Goal: Transaction & Acquisition: Book appointment/travel/reservation

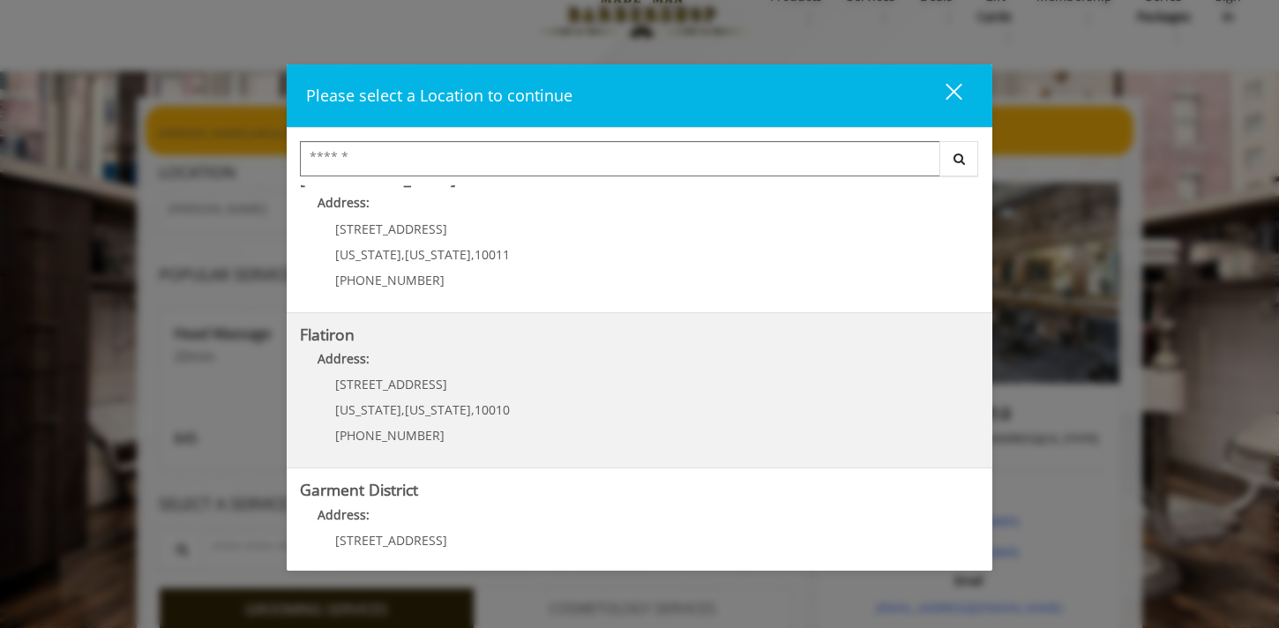
scroll to position [337, 0]
click at [596, 406] on "Flatiron Address: [STREET_ADDRESS][US_STATE][US_STATE] (917) 475-1765" at bounding box center [639, 393] width 679 height 129
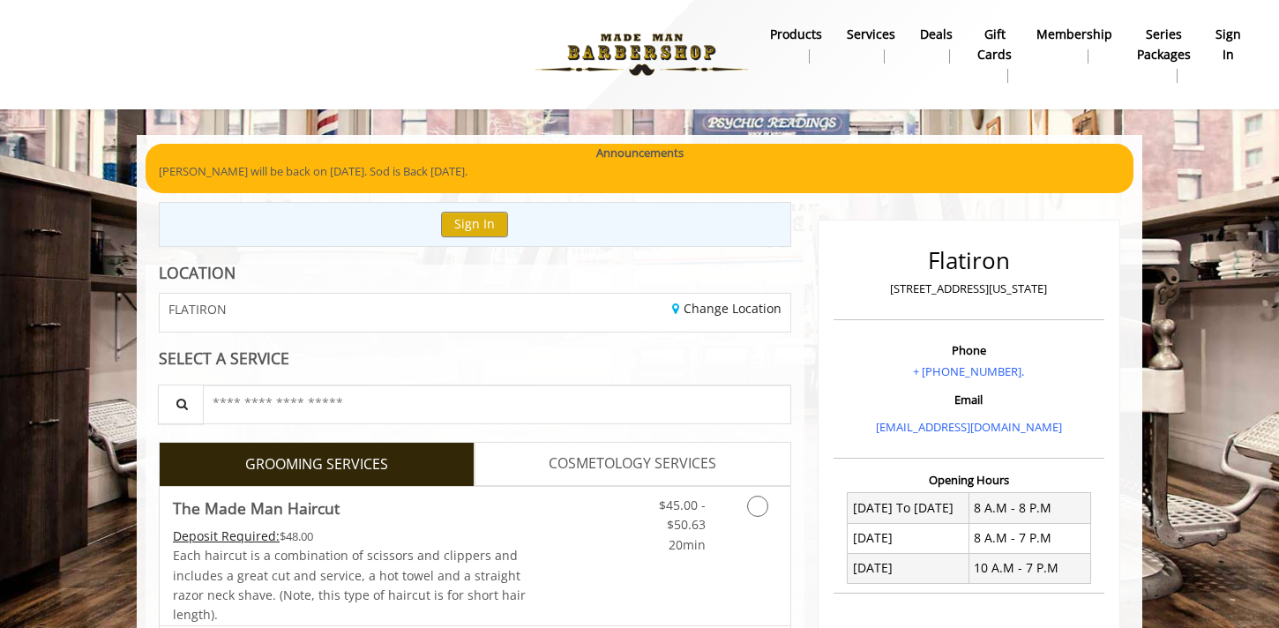
click at [491, 176] on p "[PERSON_NAME] will be back on [DATE]. Sod is Back [DATE]." at bounding box center [640, 171] width 962 height 19
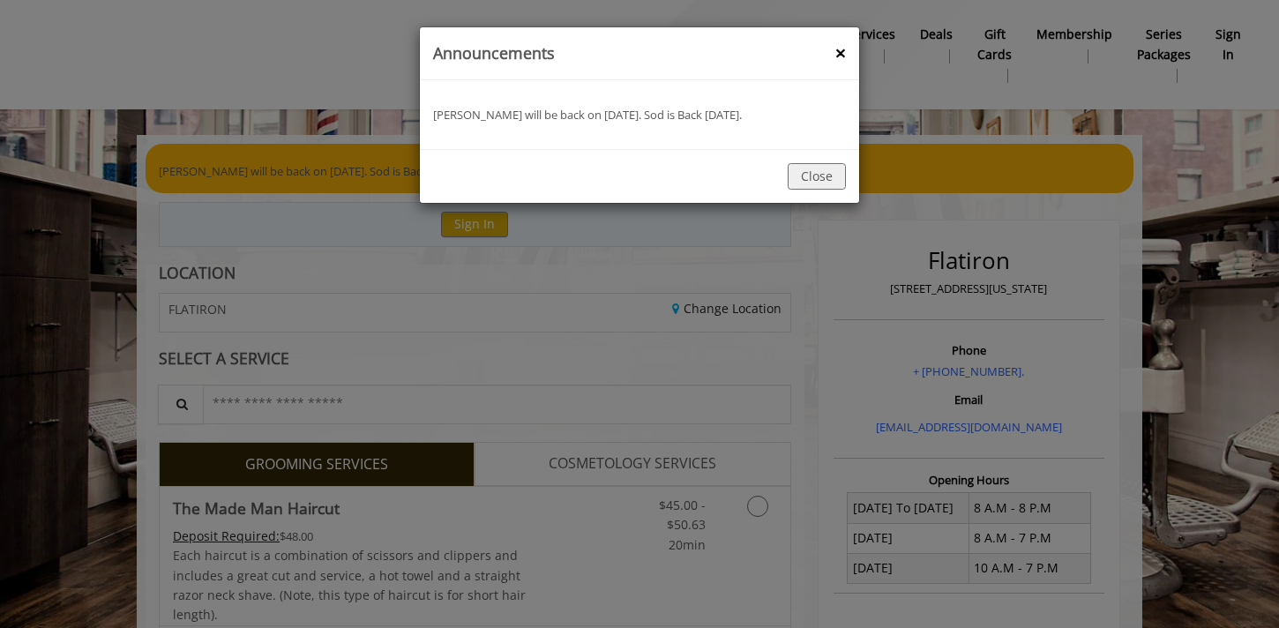
click at [356, 175] on div "announcement Banner : Announcements × Yassine will be back on [DATE]. Sod is Ba…" at bounding box center [639, 314] width 1279 height 628
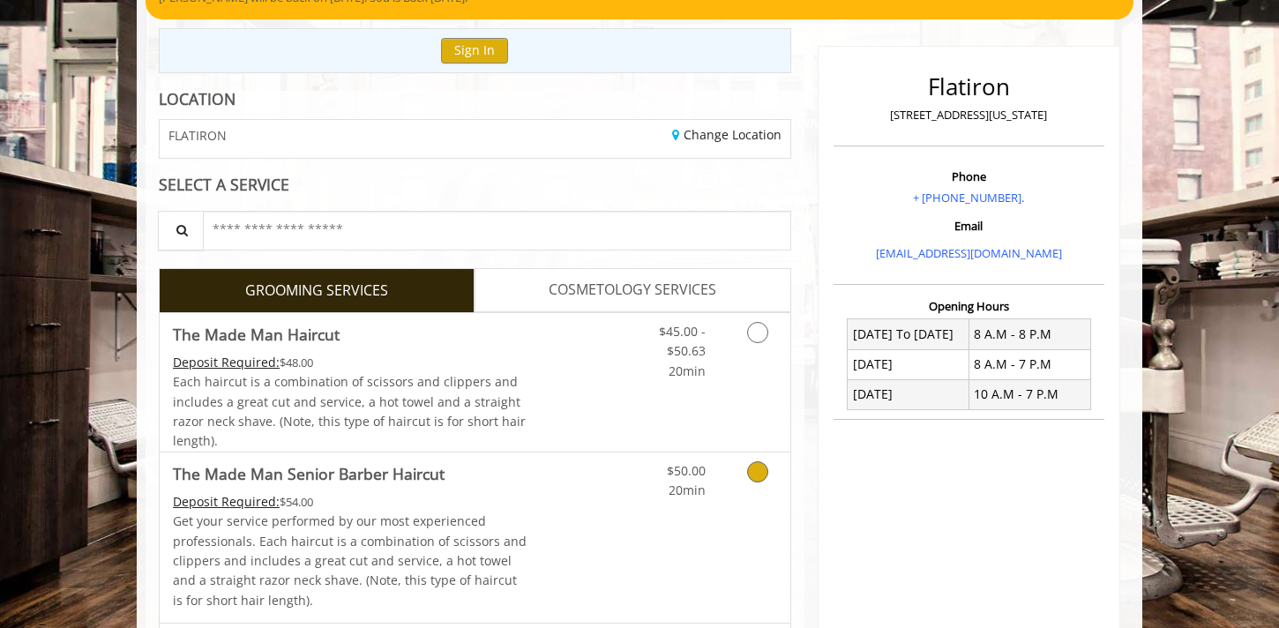
click at [604, 538] on link "Discounted Price" at bounding box center [580, 538] width 105 height 170
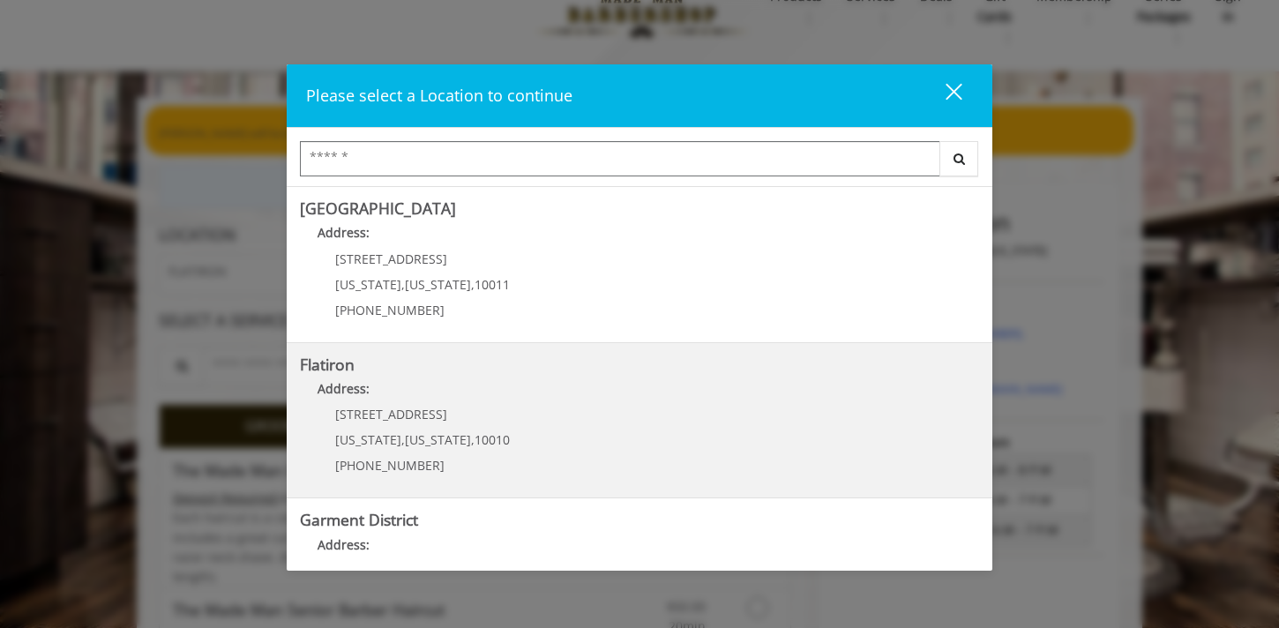
scroll to position [402, 0]
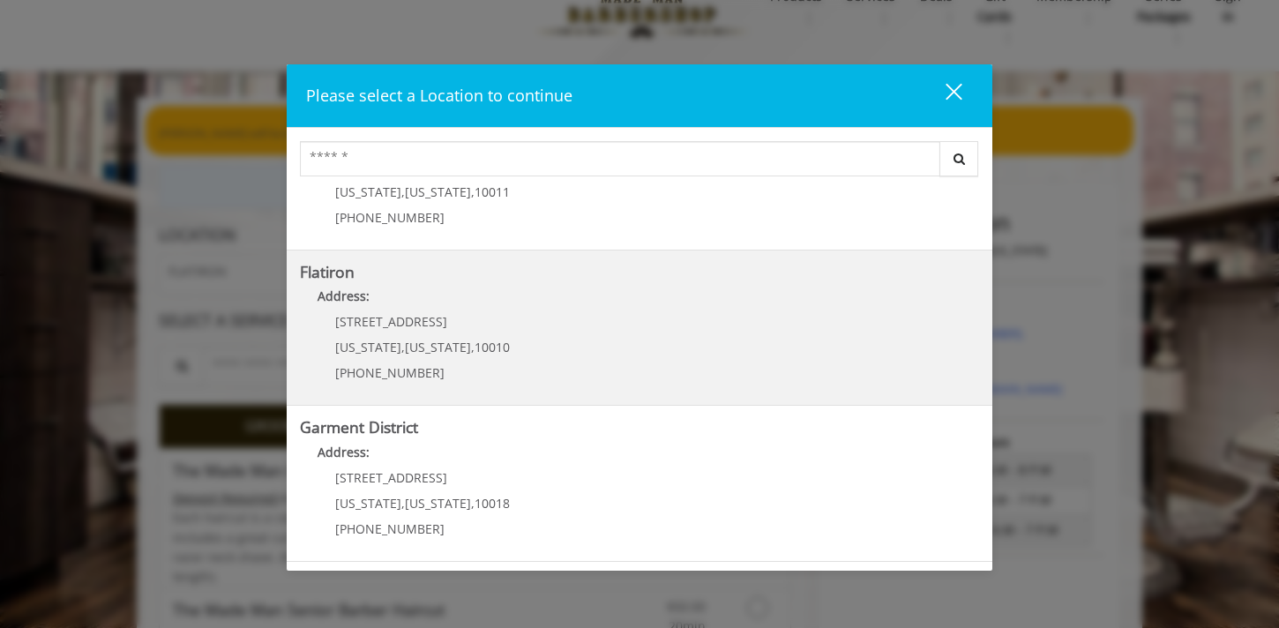
click at [589, 335] on "Flatiron Address: 10 E 23rd St New York , New York , 10010 (917) 475-1765" at bounding box center [639, 328] width 679 height 129
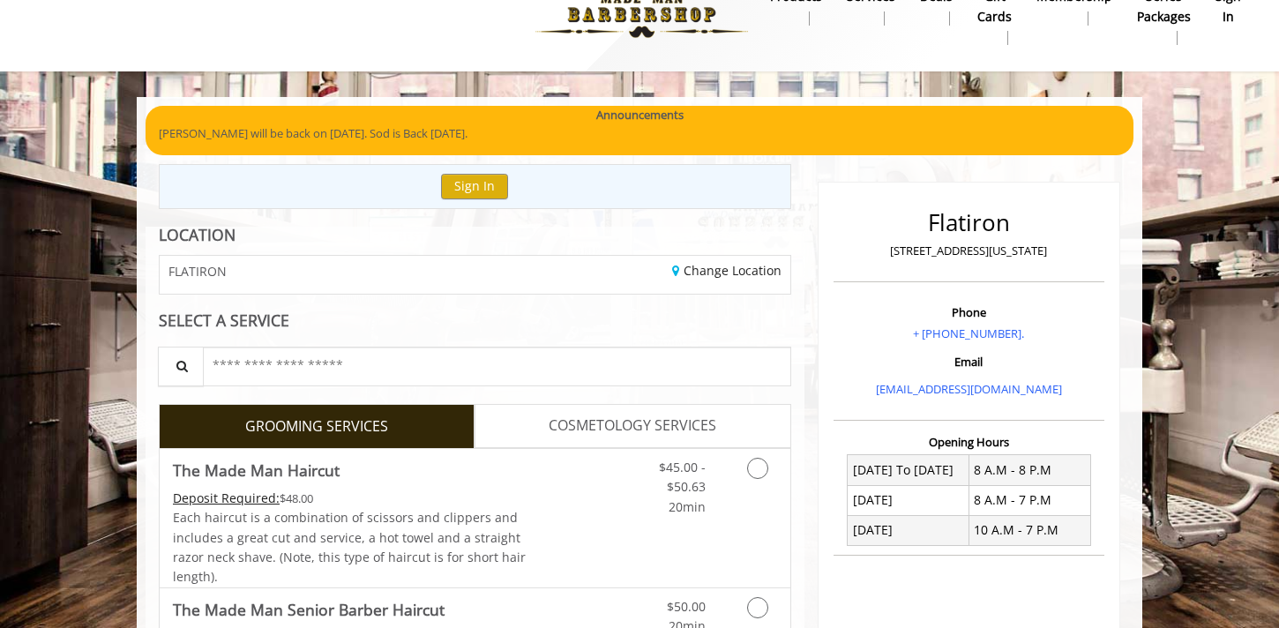
scroll to position [124, 0]
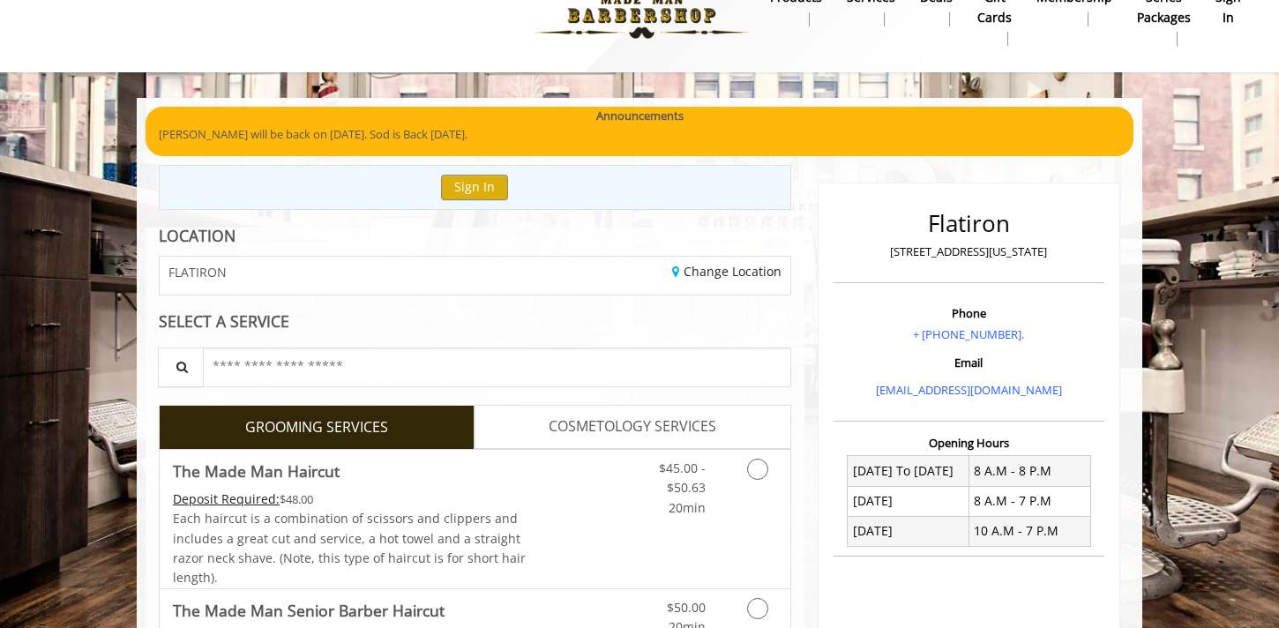
scroll to position [52, 0]
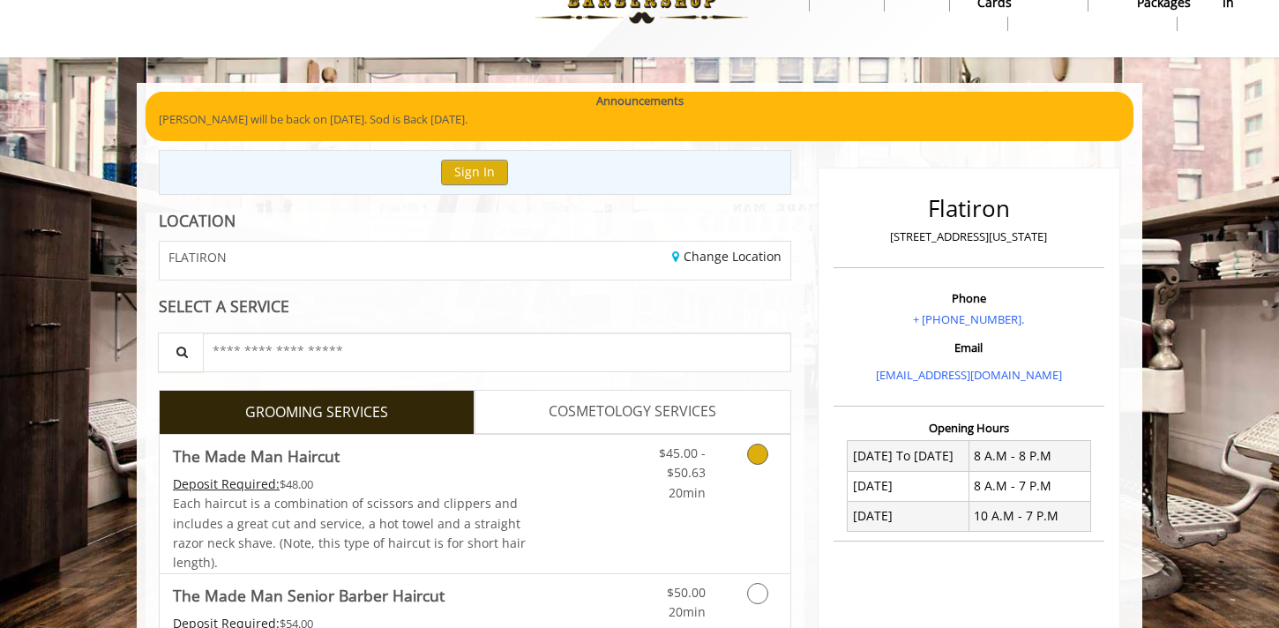
click at [545, 502] on link "Discounted Price" at bounding box center [580, 504] width 105 height 139
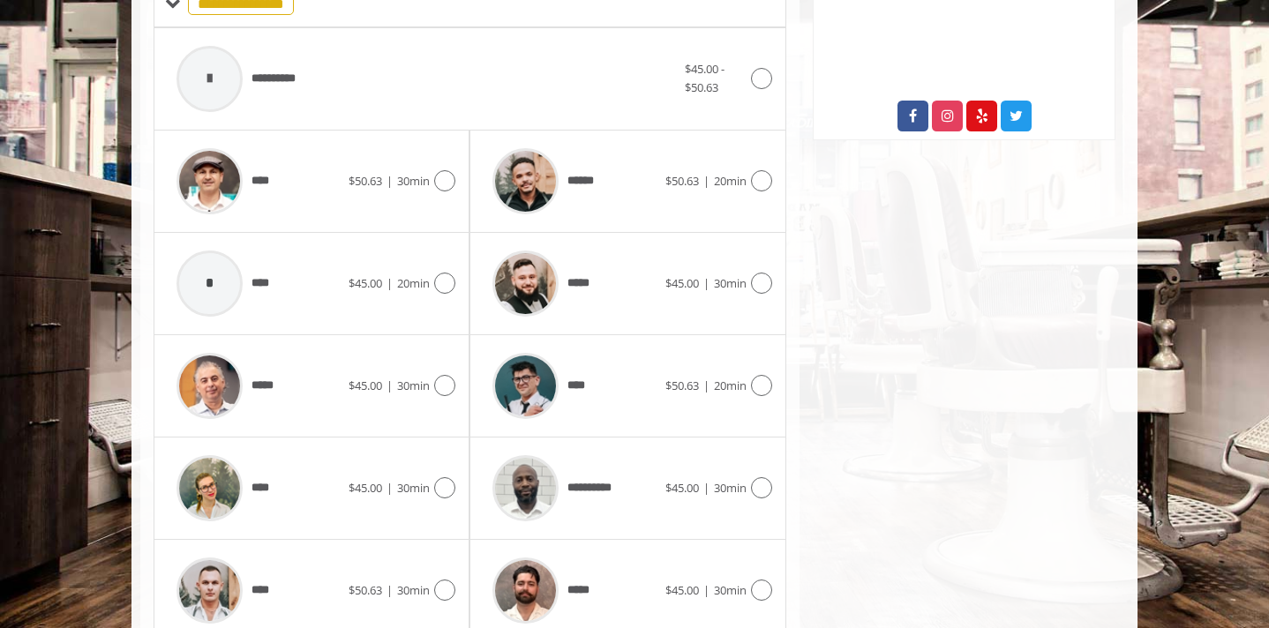
scroll to position [819, 0]
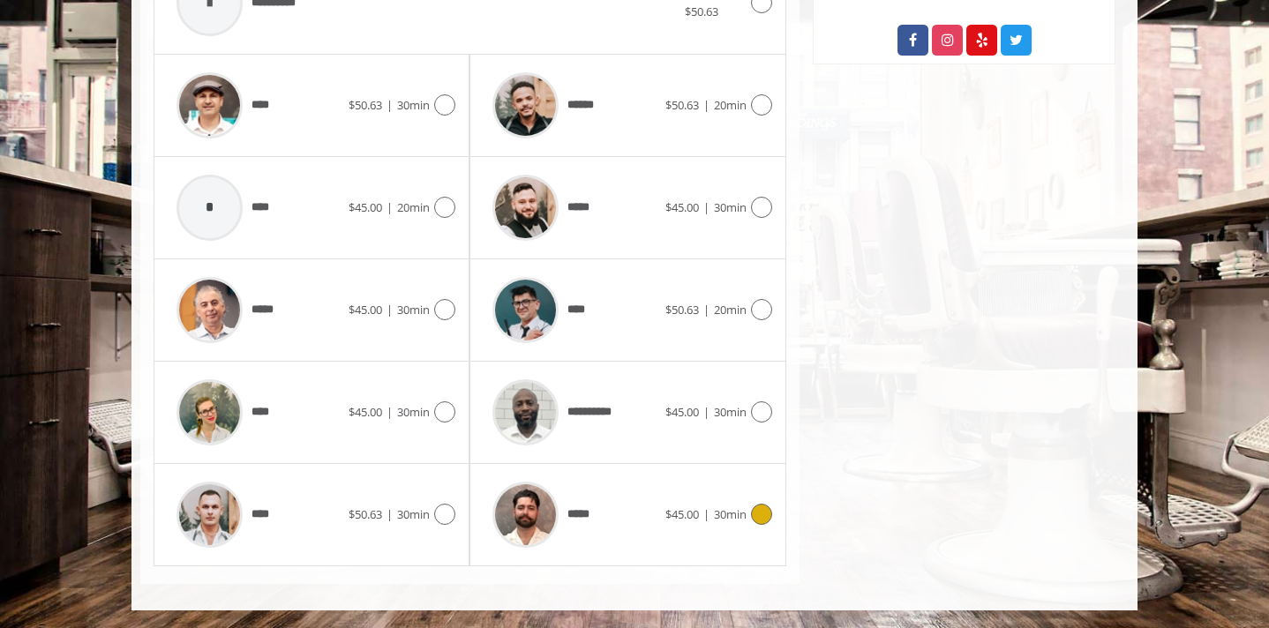
click at [628, 544] on div "*****" at bounding box center [574, 515] width 181 height 84
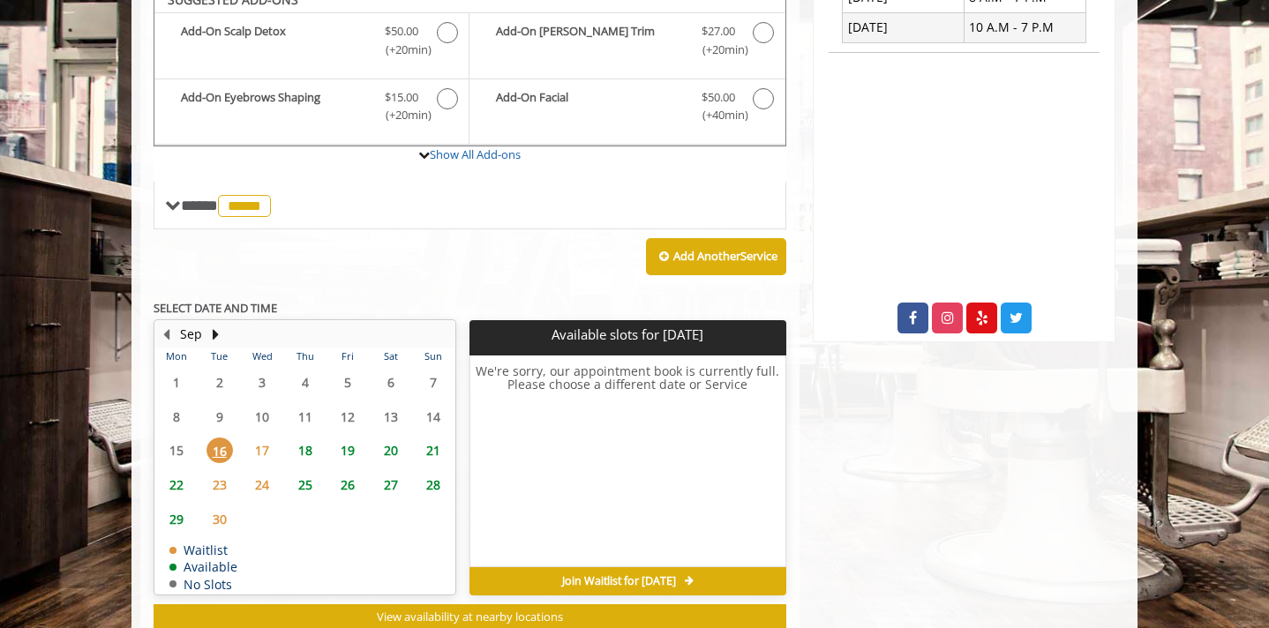
scroll to position [525, 0]
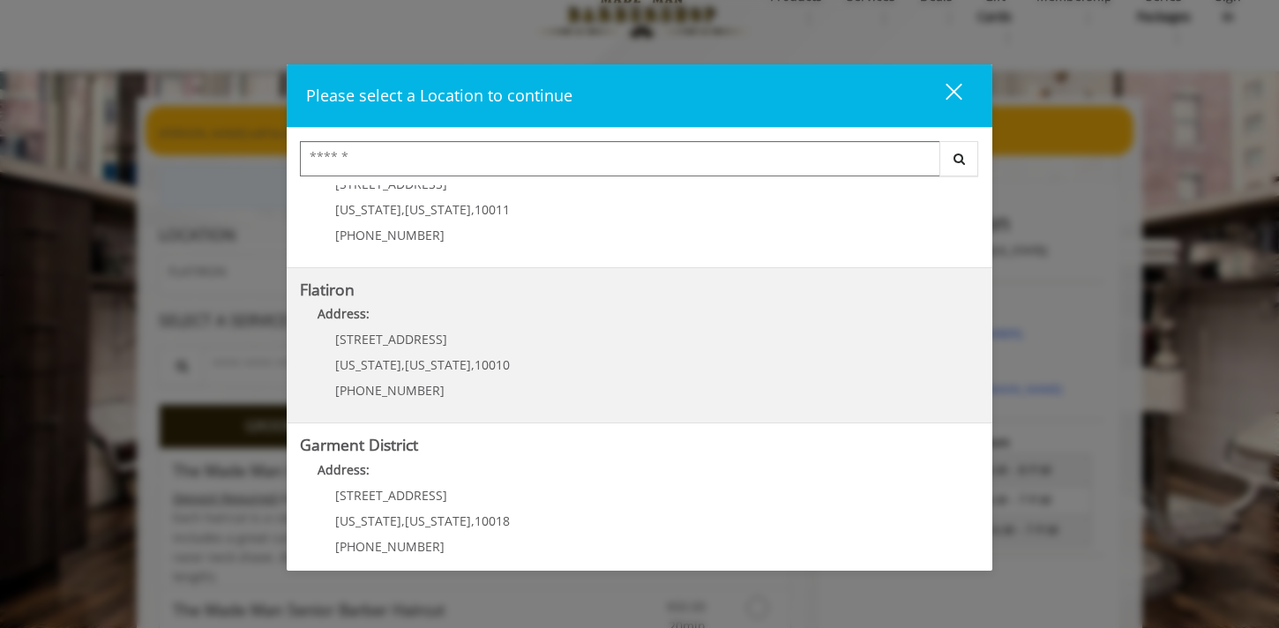
scroll to position [402, 0]
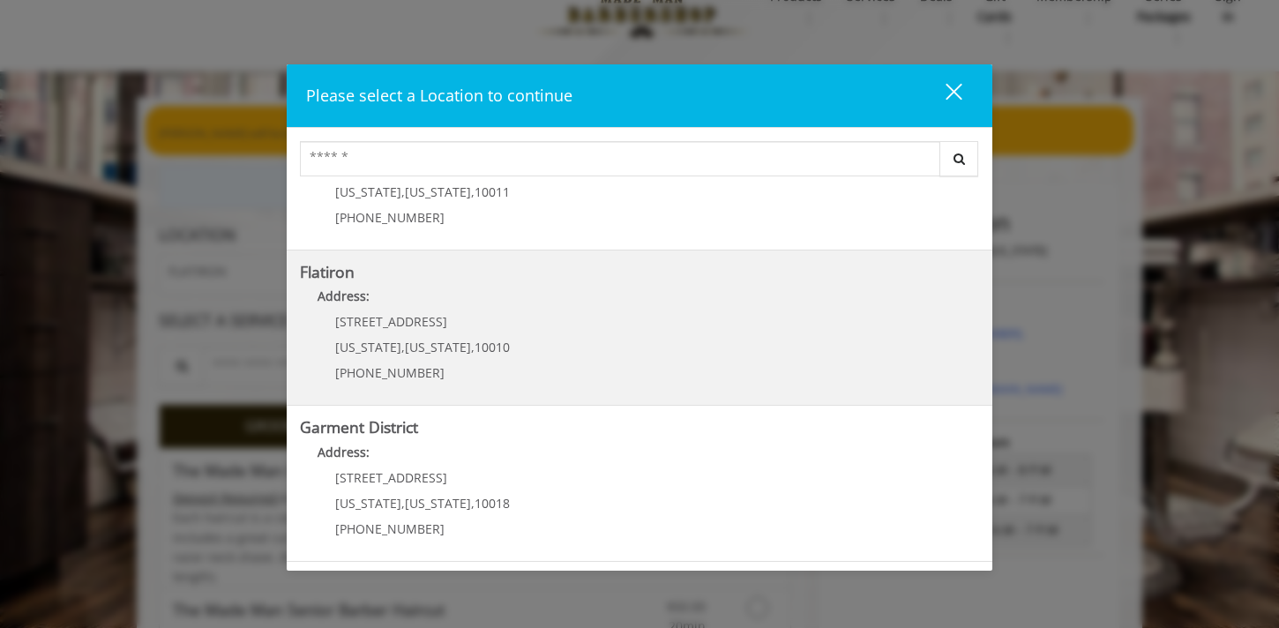
click at [590, 351] on "Flatiron Address: 10 E 23rd St New York , New York , 10010 (917) 475-1765" at bounding box center [639, 328] width 679 height 129
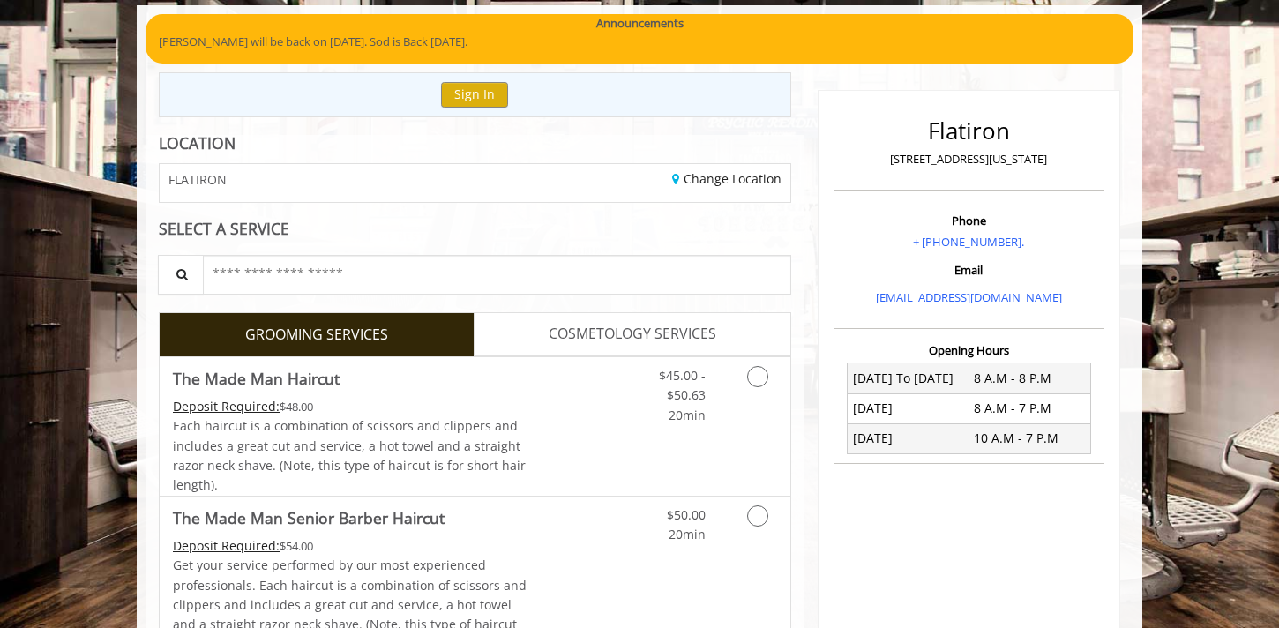
scroll to position [191, 0]
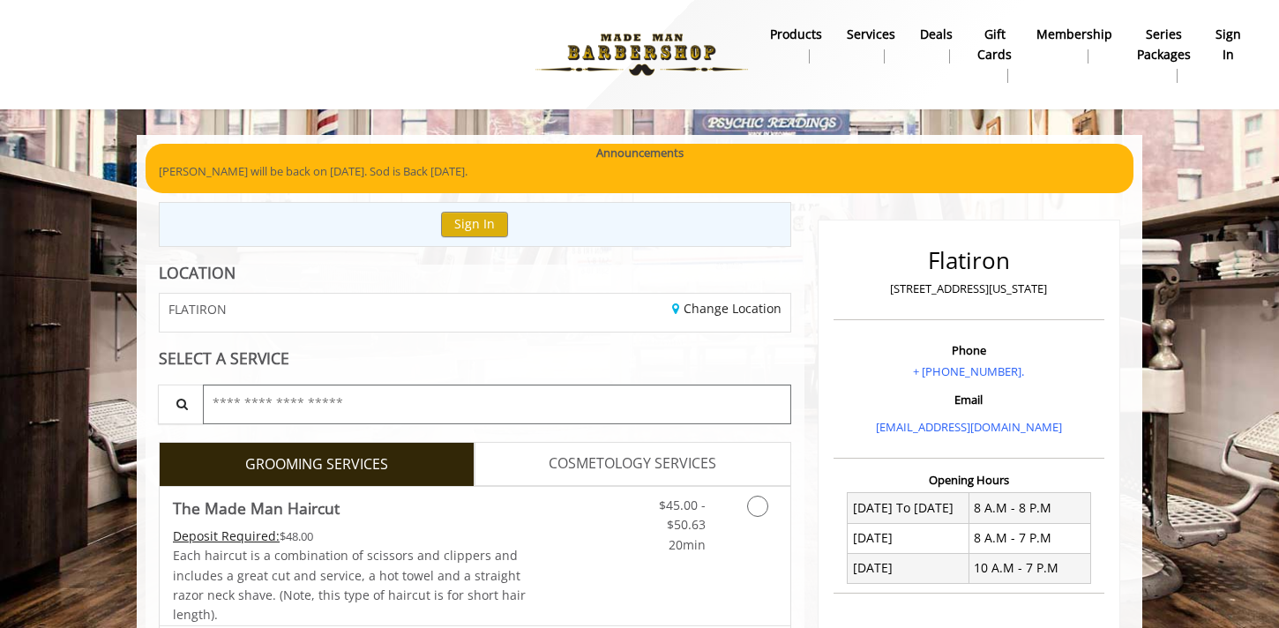
click at [494, 396] on input "text" at bounding box center [497, 405] width 589 height 40
click at [491, 554] on span "Each haircut is a combination of scissors and clippers and includes a great cut…" at bounding box center [349, 585] width 353 height 76
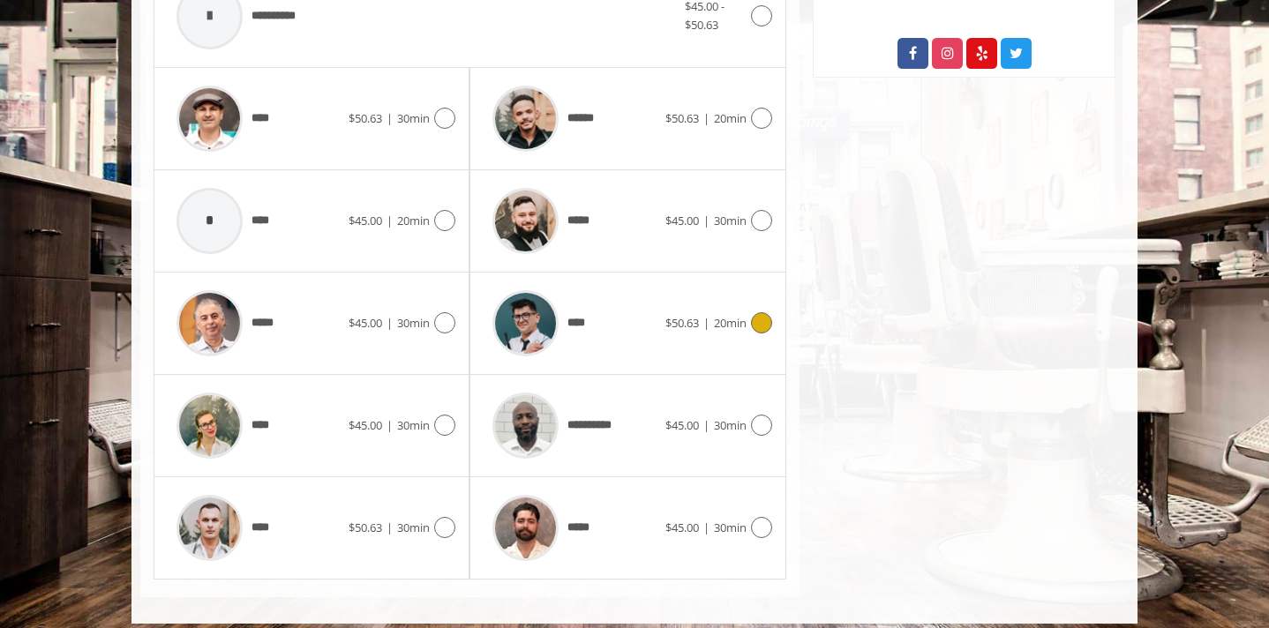
scroll to position [819, 0]
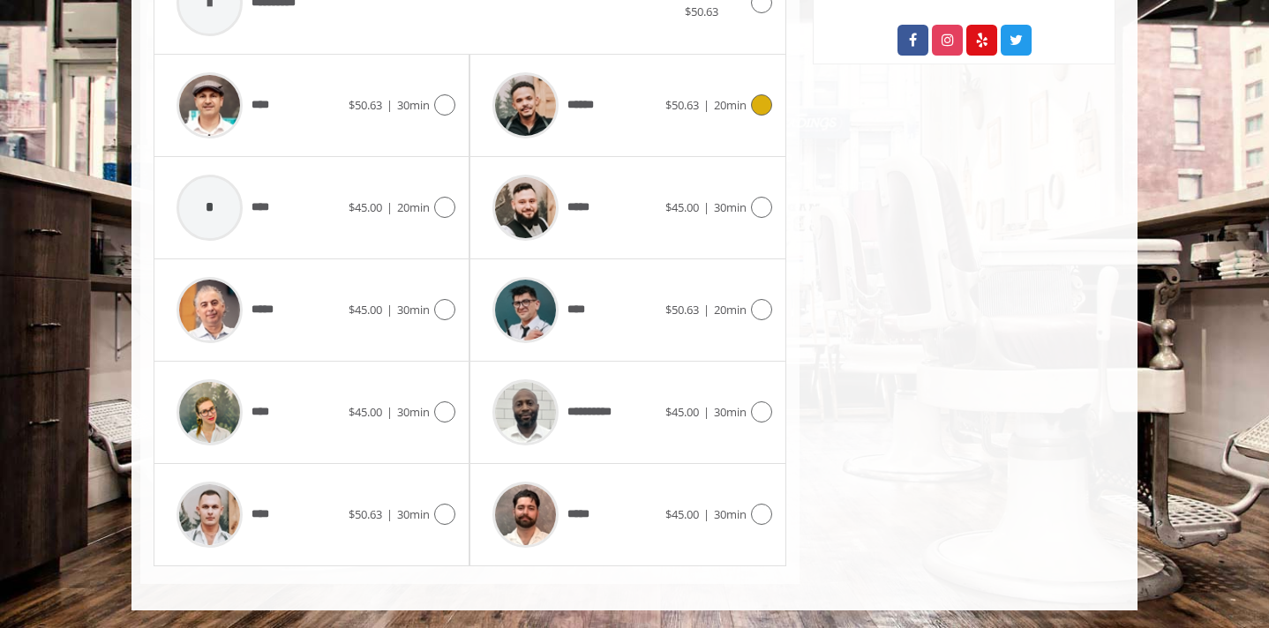
click at [671, 145] on div "****** $50.63 | 20min" at bounding box center [628, 106] width 288 height 84
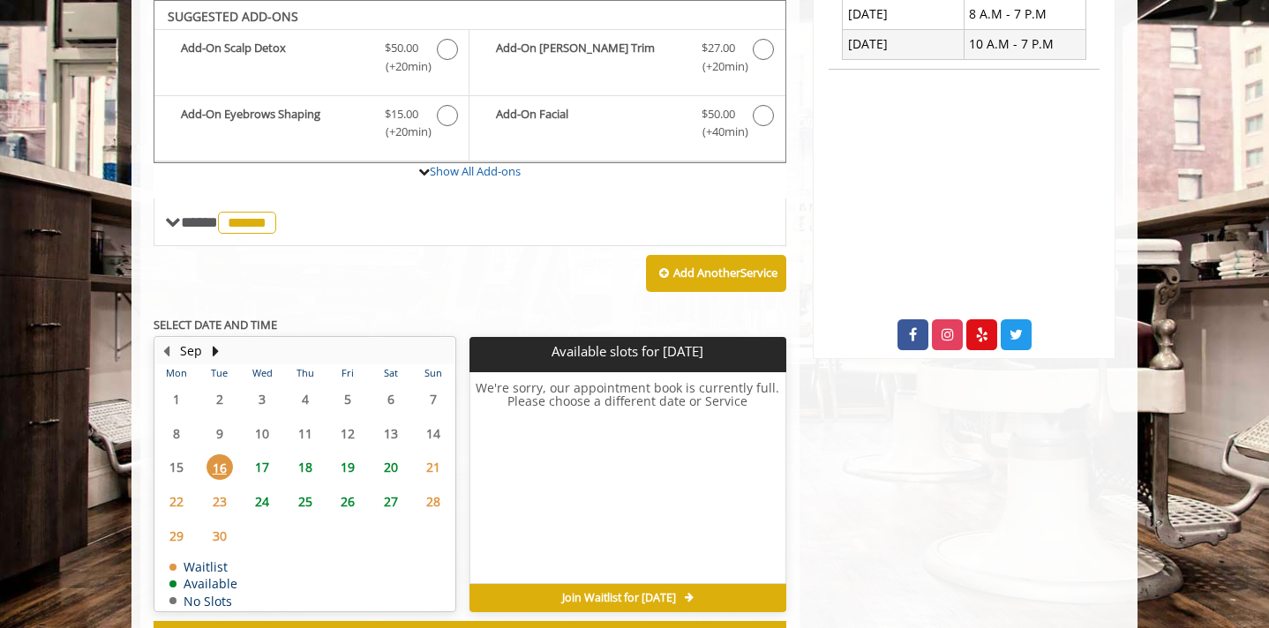
scroll to position [525, 0]
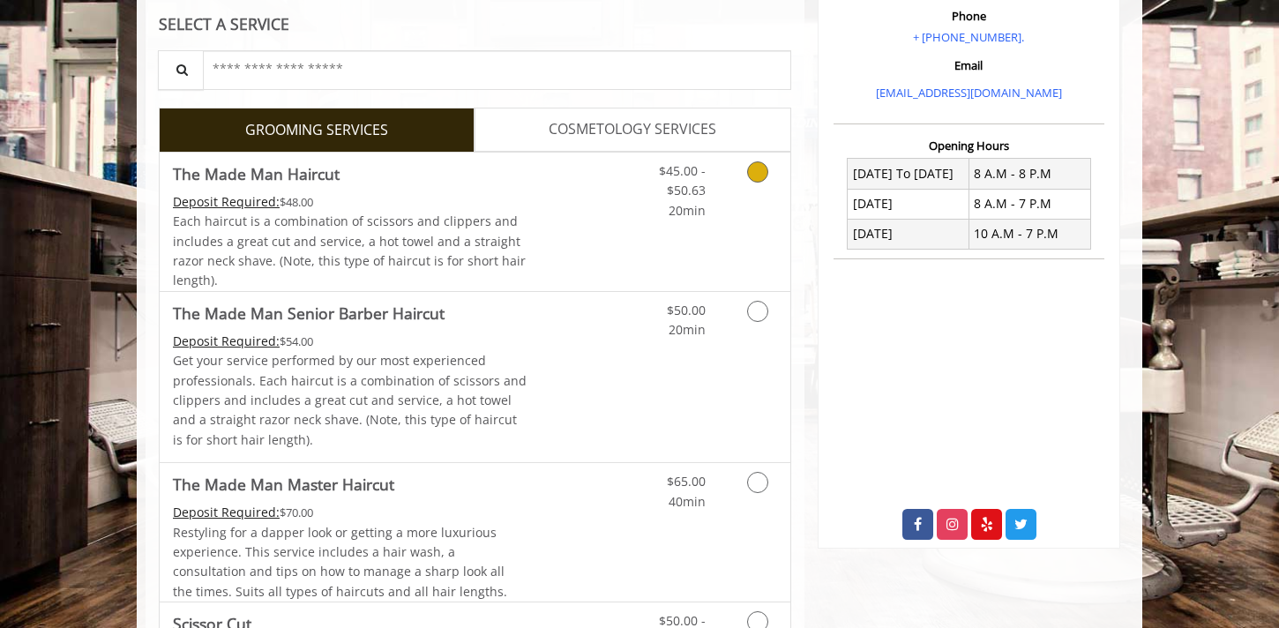
click at [528, 234] on link "Discounted Price" at bounding box center [580, 222] width 105 height 139
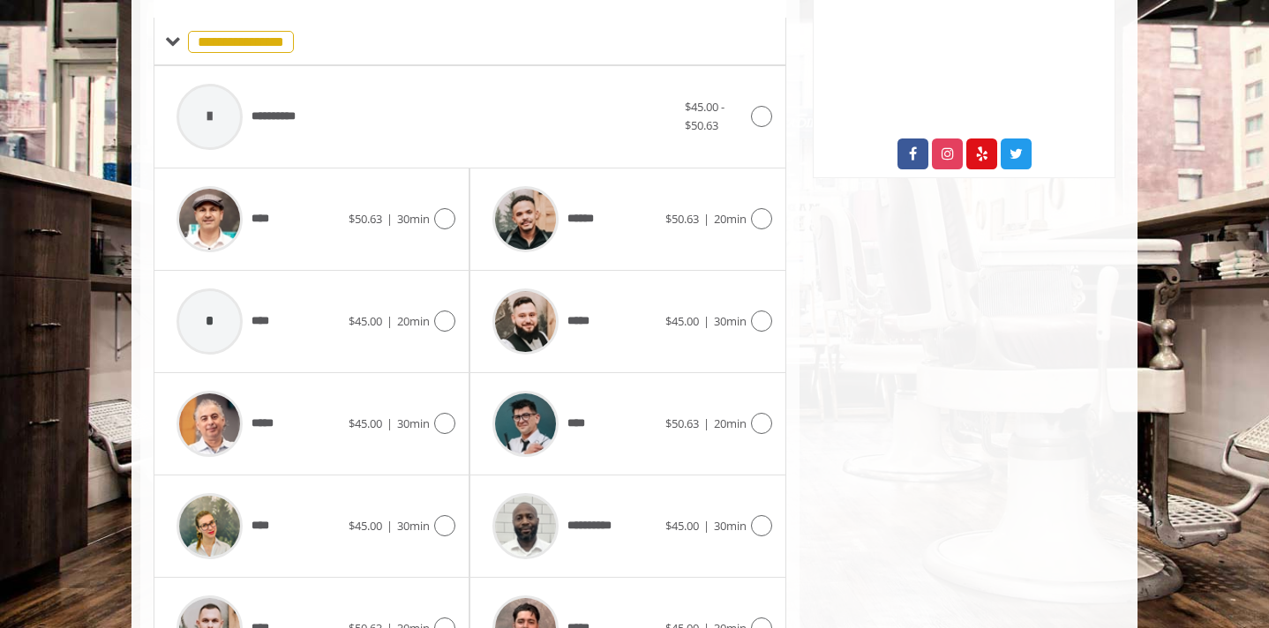
scroll to position [819, 0]
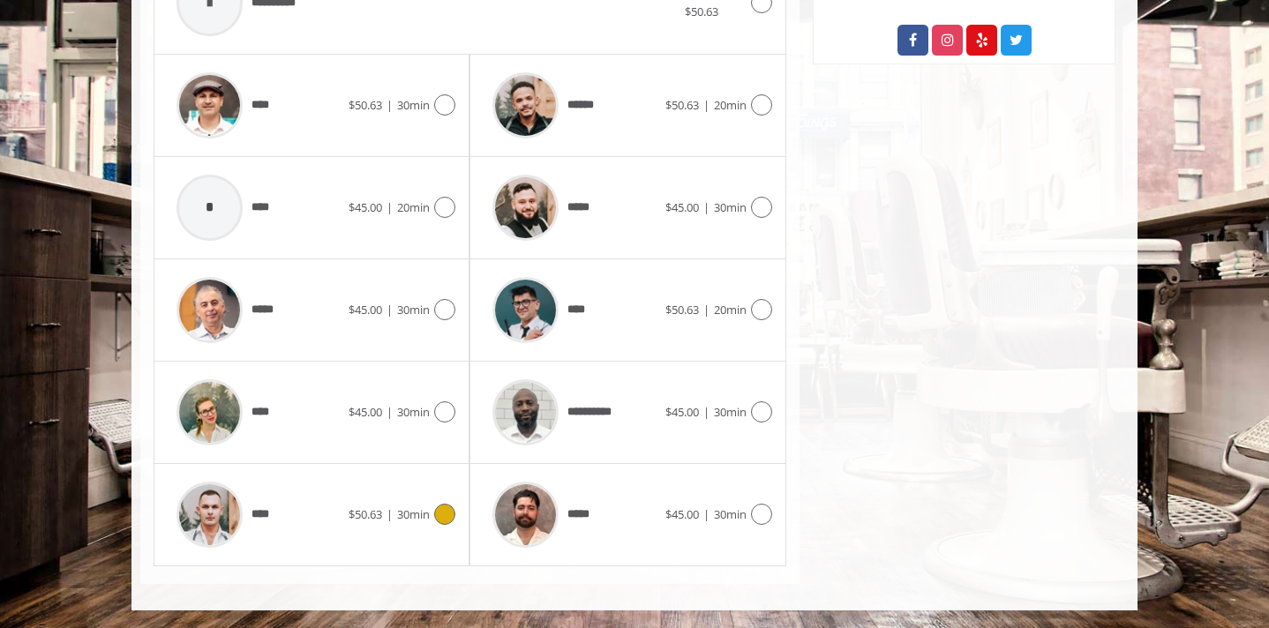
click at [299, 502] on div "****" at bounding box center [258, 515] width 181 height 84
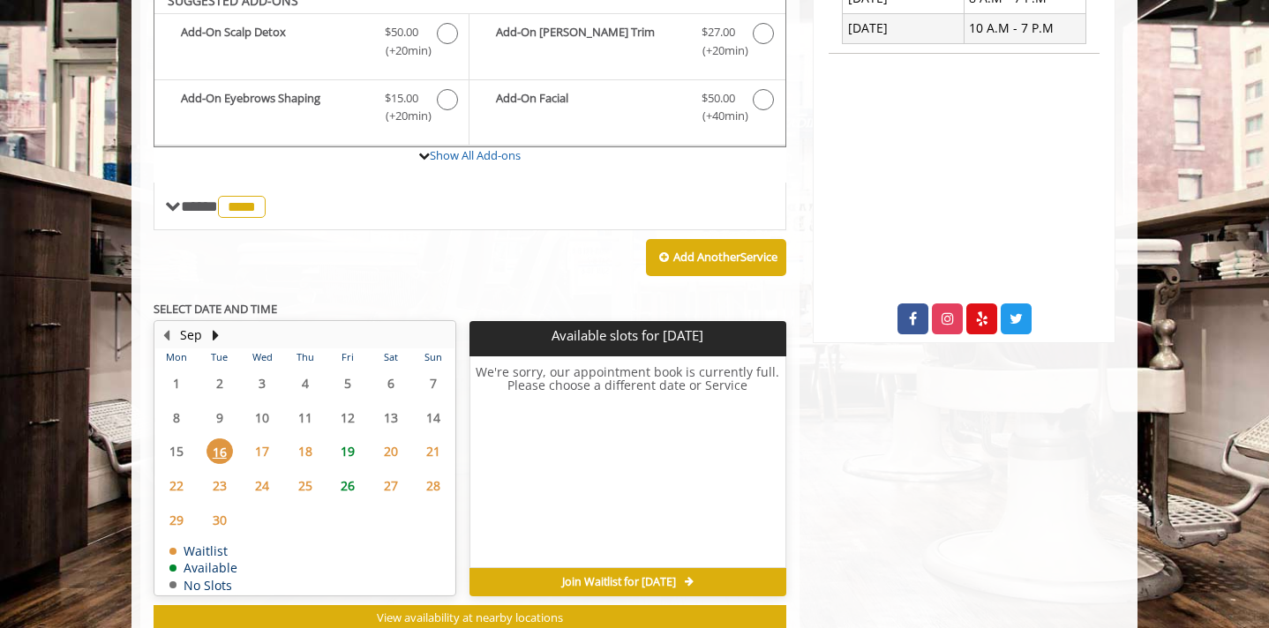
scroll to position [525, 0]
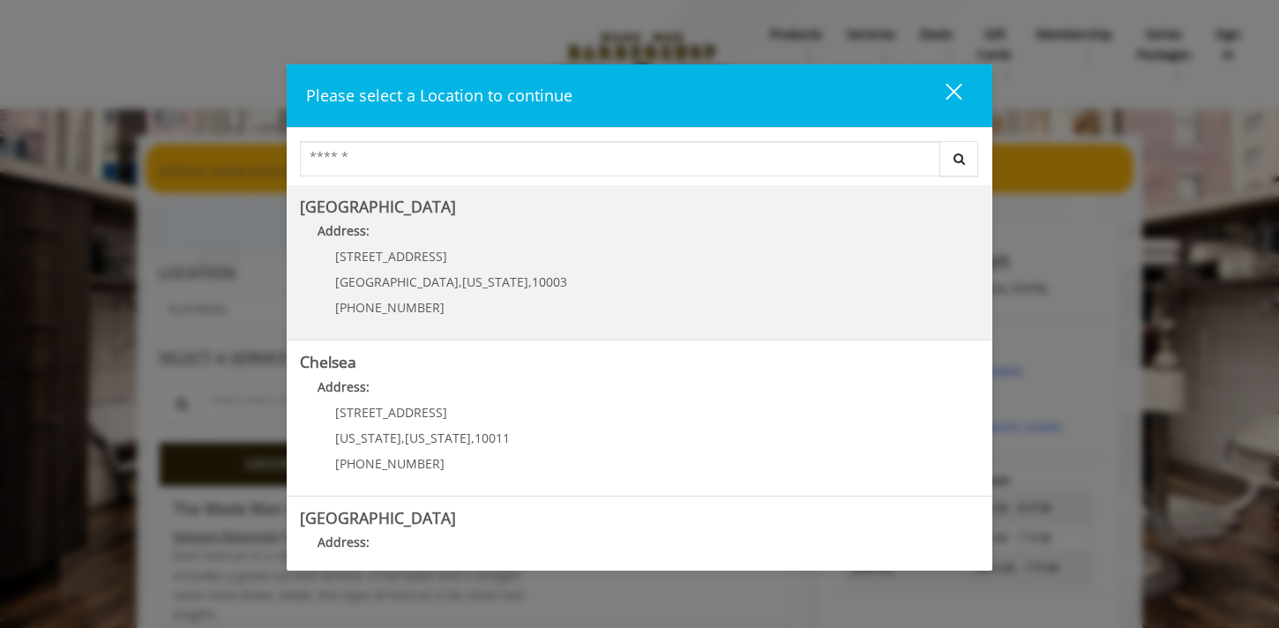
click at [539, 294] on Village "Greenwich Village Address: 60 E 8th St Manhattan , New York , 10003 (212) 598-1…" at bounding box center [639, 263] width 679 height 129
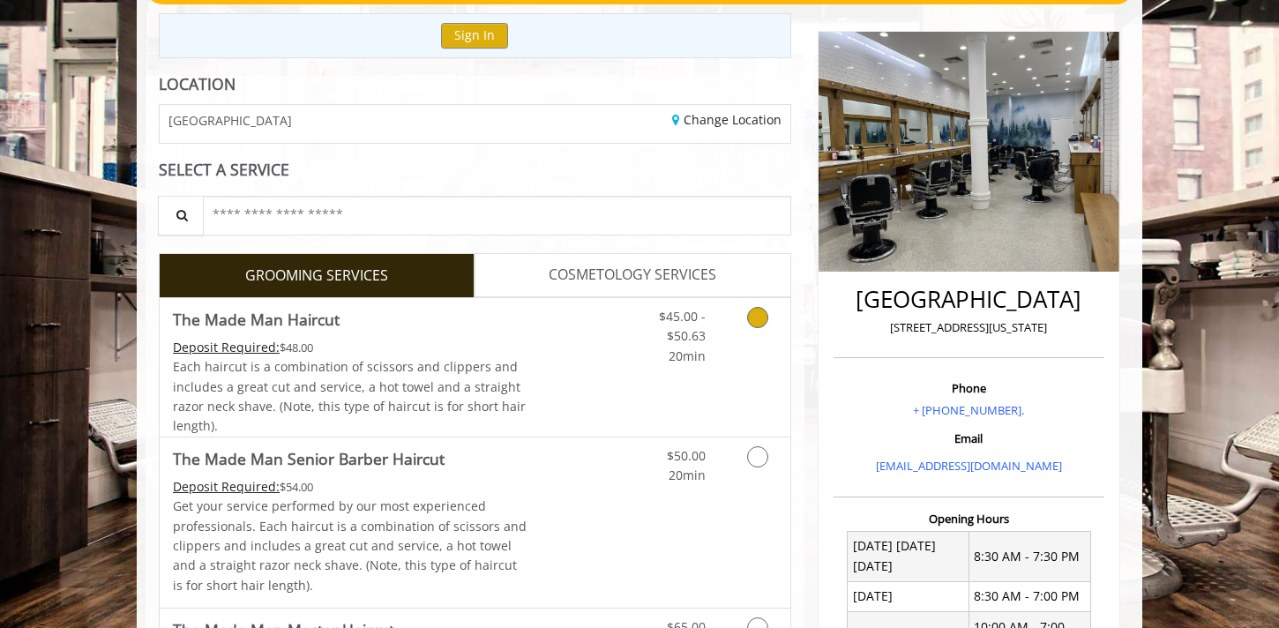
click at [594, 343] on link "Discounted Price" at bounding box center [580, 367] width 105 height 139
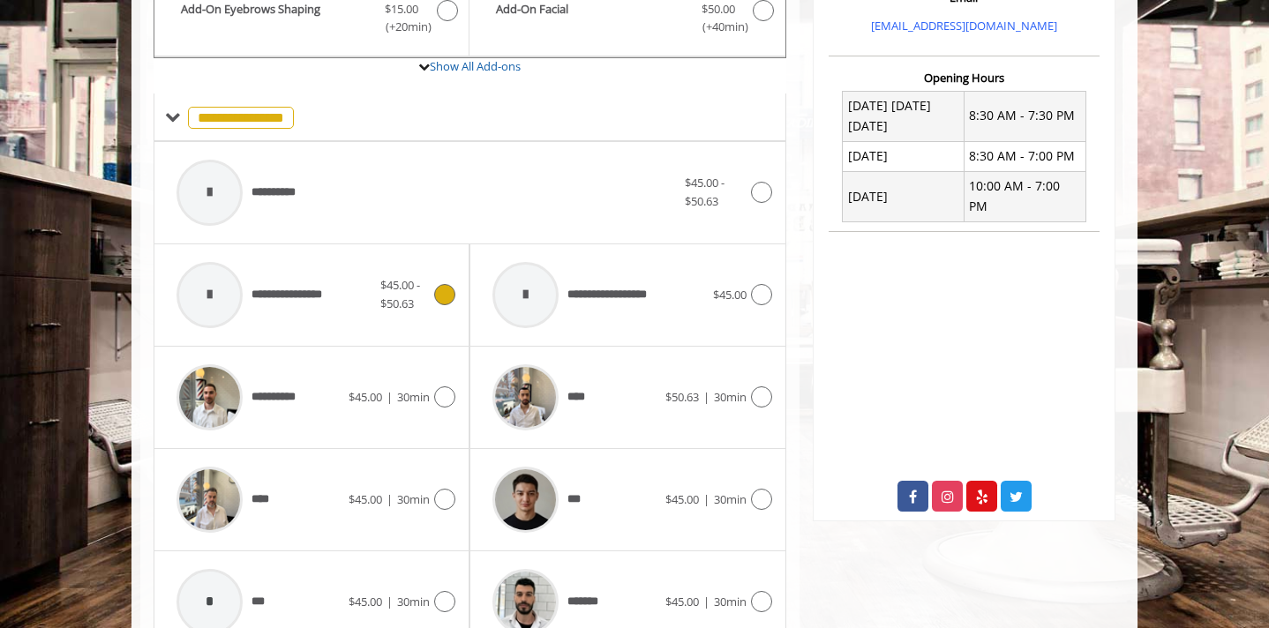
scroll to position [631, 0]
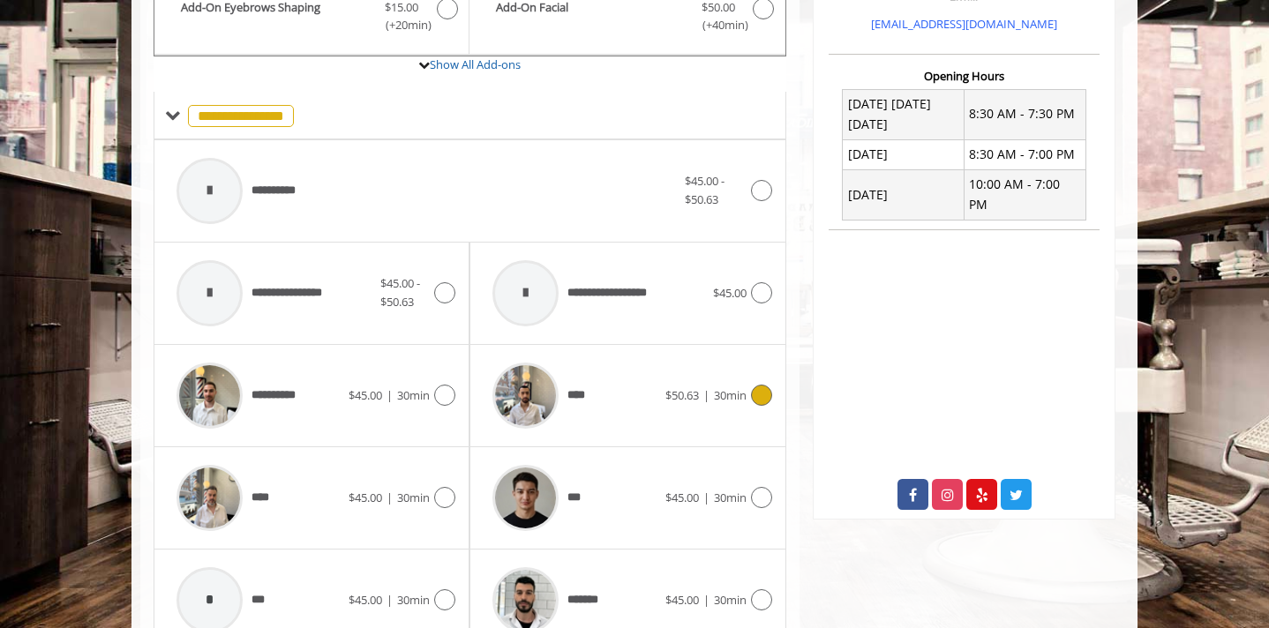
click at [604, 402] on div "****" at bounding box center [574, 396] width 181 height 84
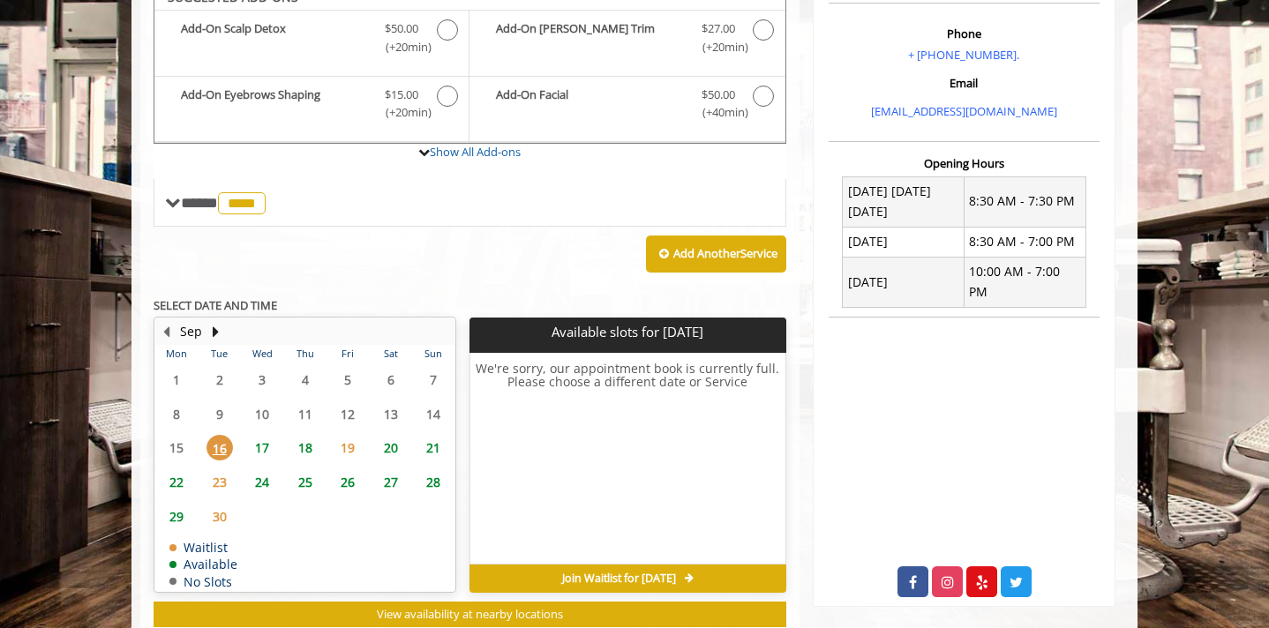
scroll to position [525, 0]
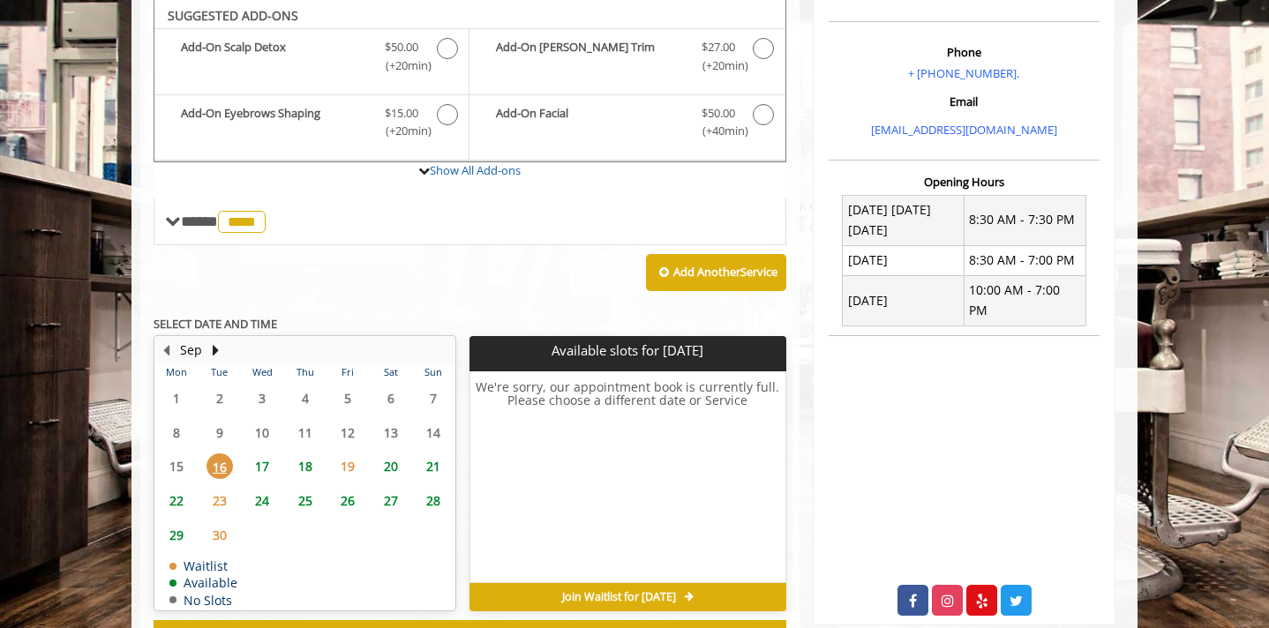
click at [264, 473] on span "17" at bounding box center [262, 467] width 26 height 26
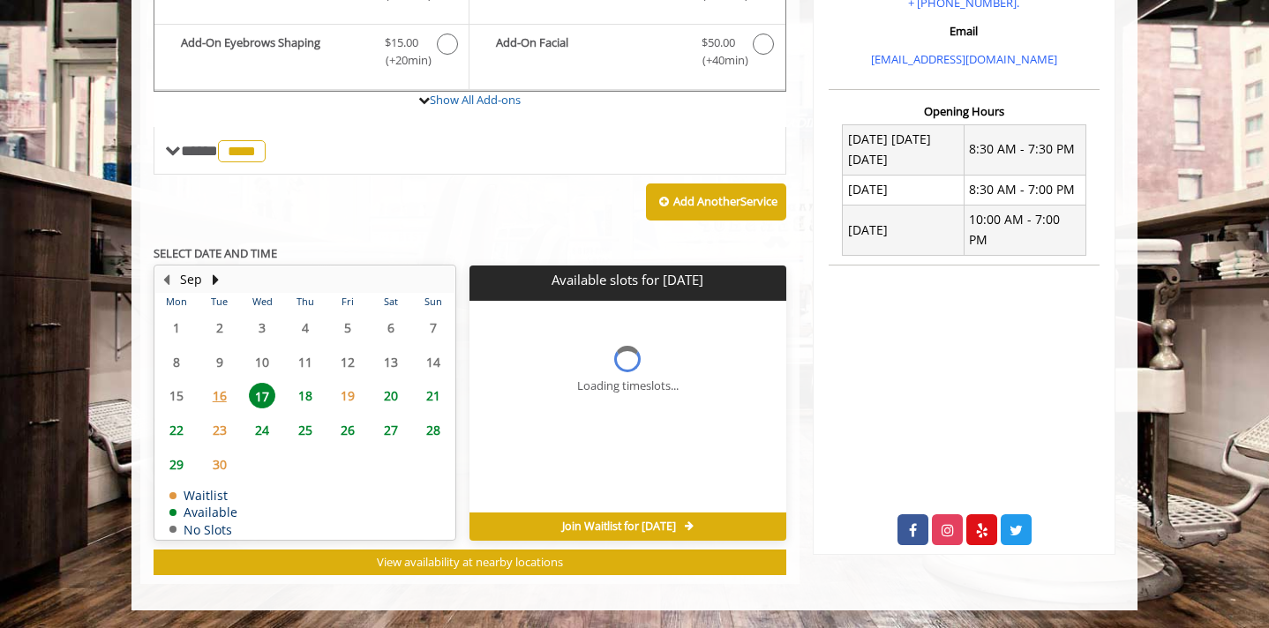
scroll to position [622, 0]
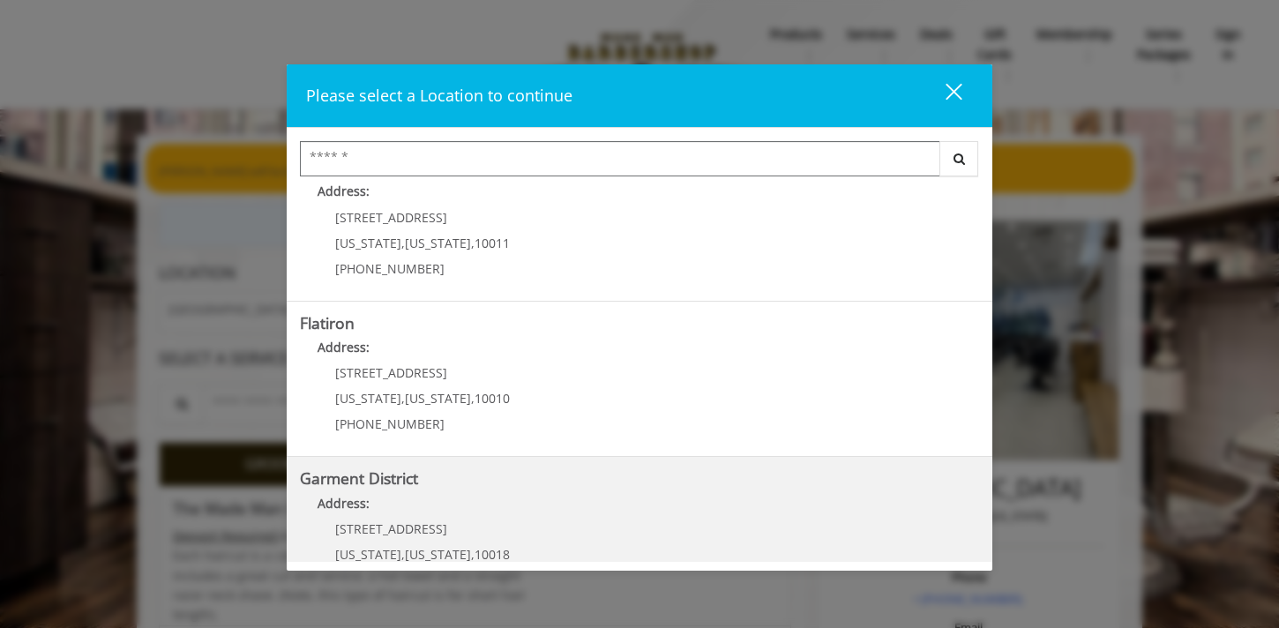
scroll to position [352, 0]
click at [709, 424] on "Flatiron Address: 10 E 23rd St New York , New York , 10010 (917) 475-1765" at bounding box center [639, 378] width 679 height 129
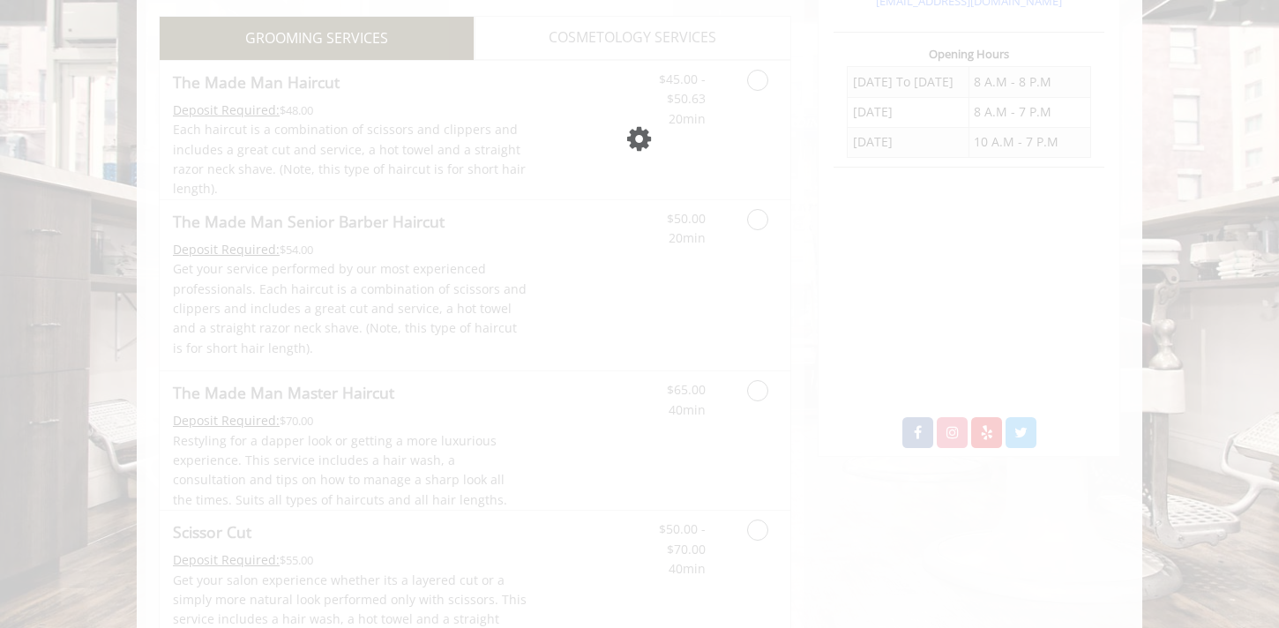
scroll to position [71, 0]
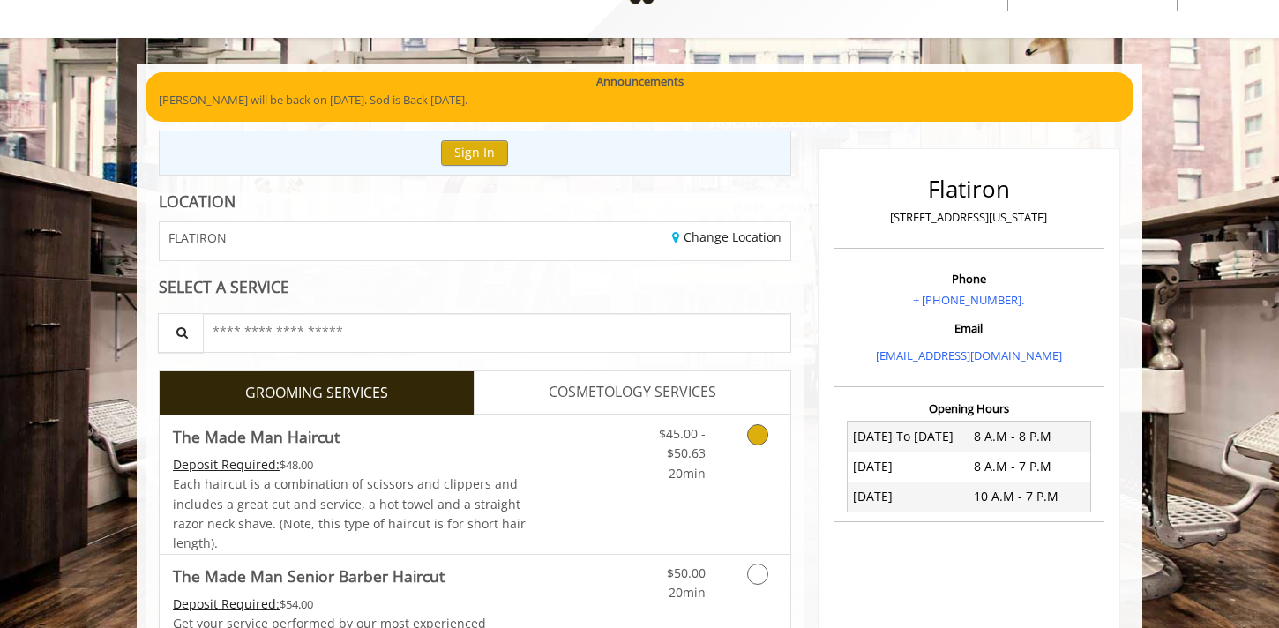
click at [396, 465] on div "Deposit Required: $48.00" at bounding box center [350, 464] width 355 height 19
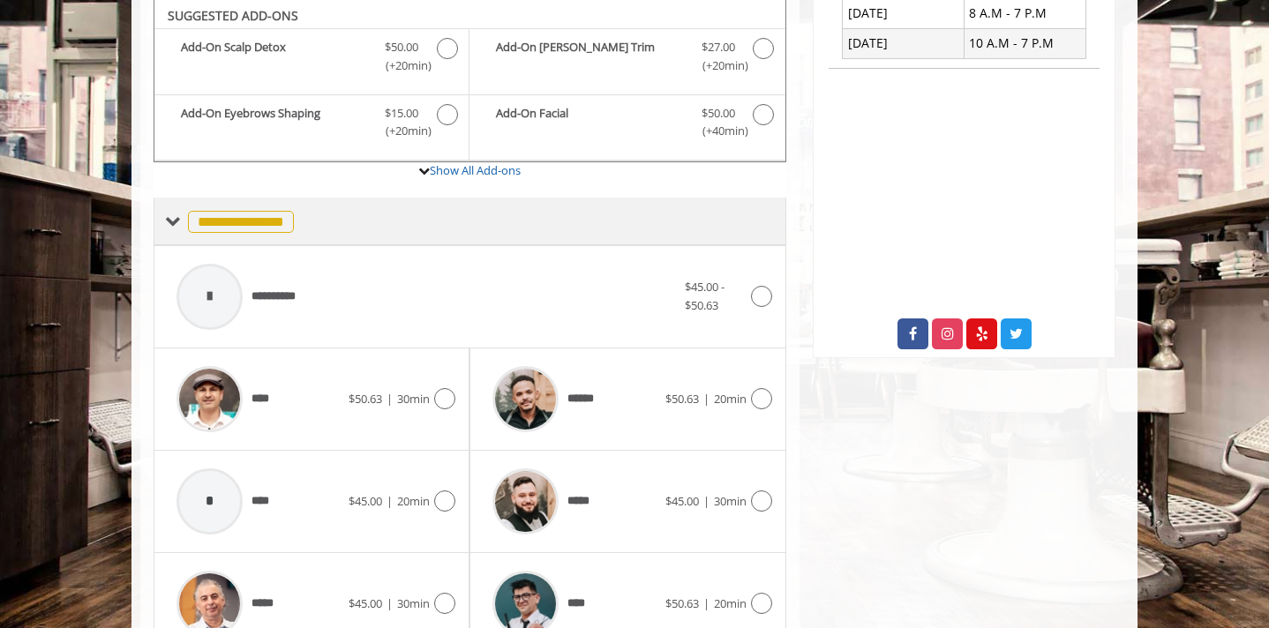
click at [160, 221] on div "**********" at bounding box center [470, 222] width 633 height 48
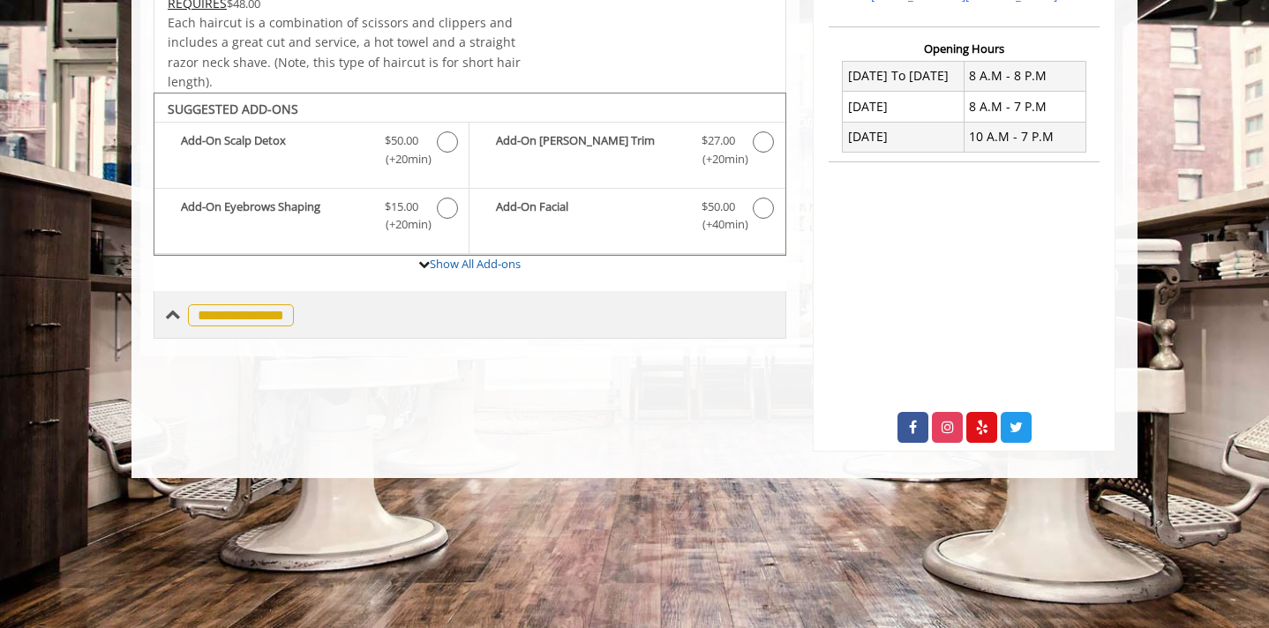
scroll to position [299, 0]
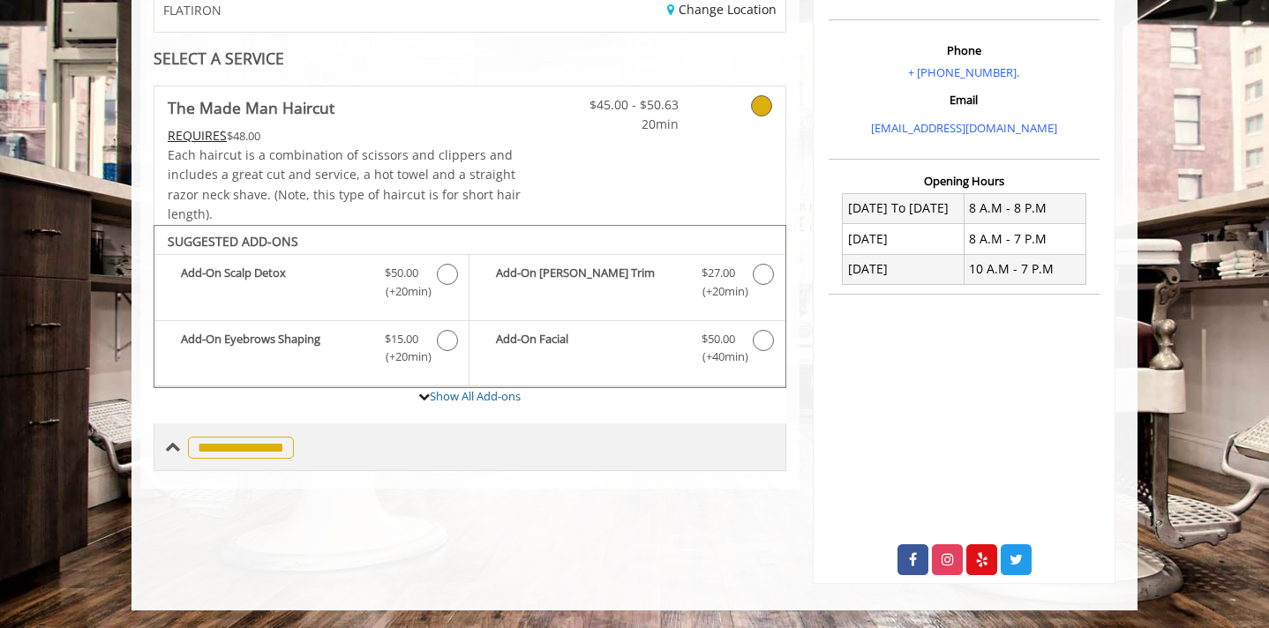
click at [171, 458] on div "**********" at bounding box center [229, 447] width 129 height 26
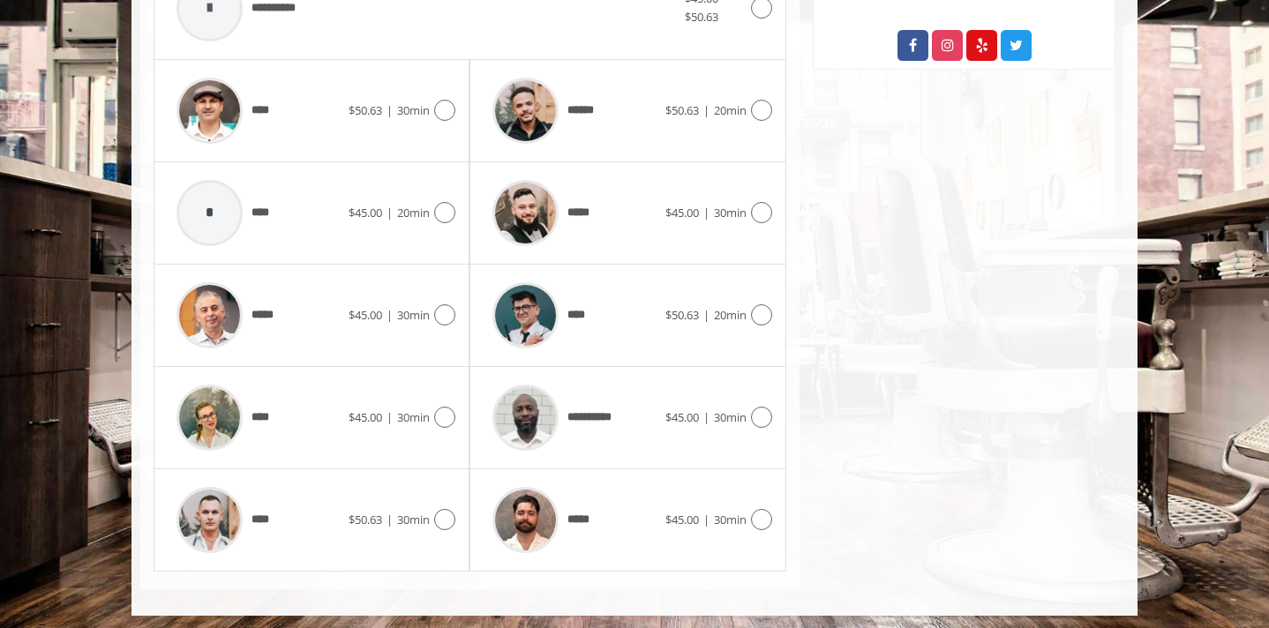
scroll to position [819, 0]
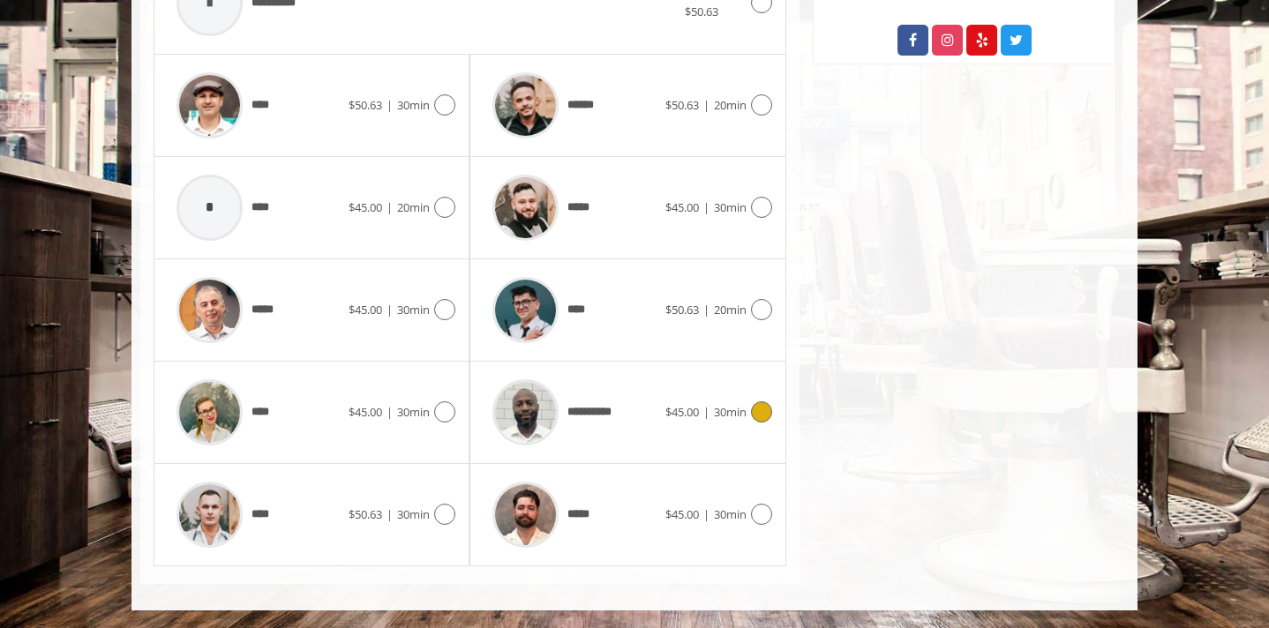
click at [588, 409] on span "**********" at bounding box center [595, 412] width 56 height 19
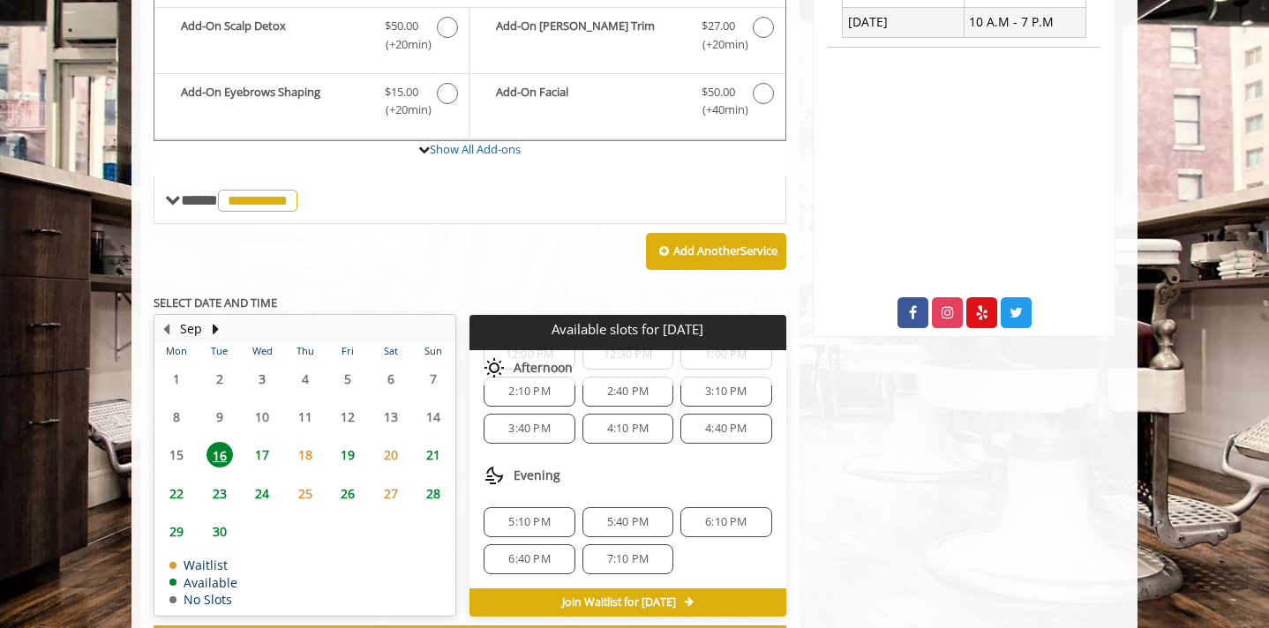
scroll to position [525, 0]
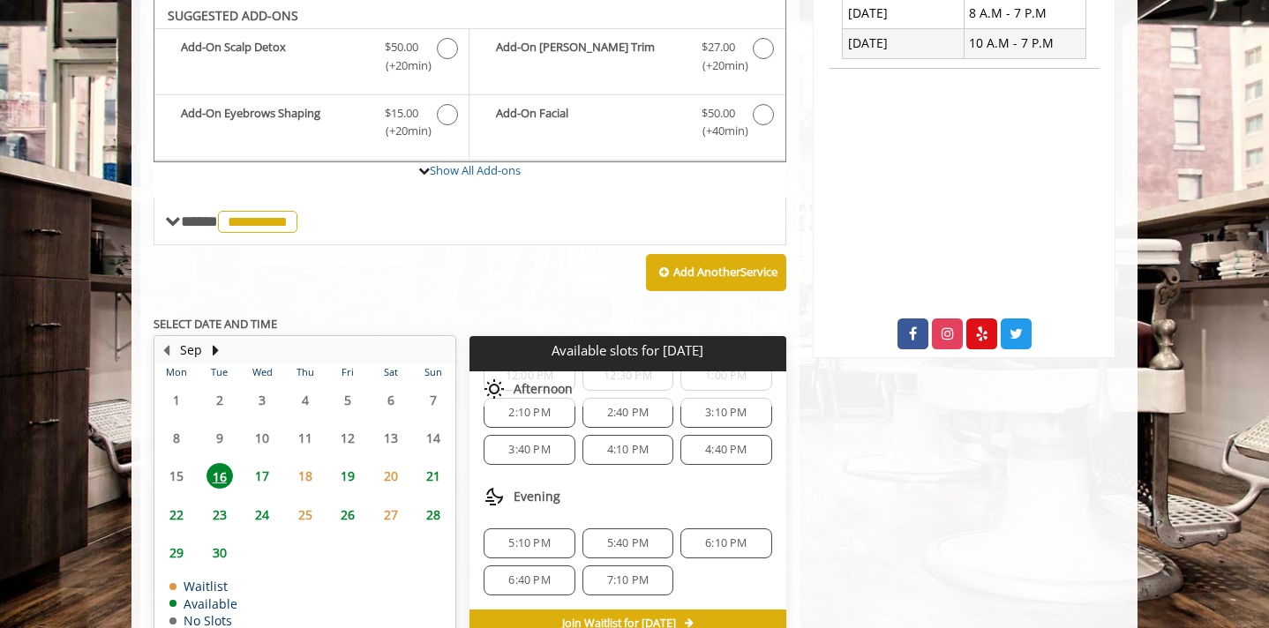
click at [709, 536] on span "6:10 PM" at bounding box center [725, 543] width 41 height 14
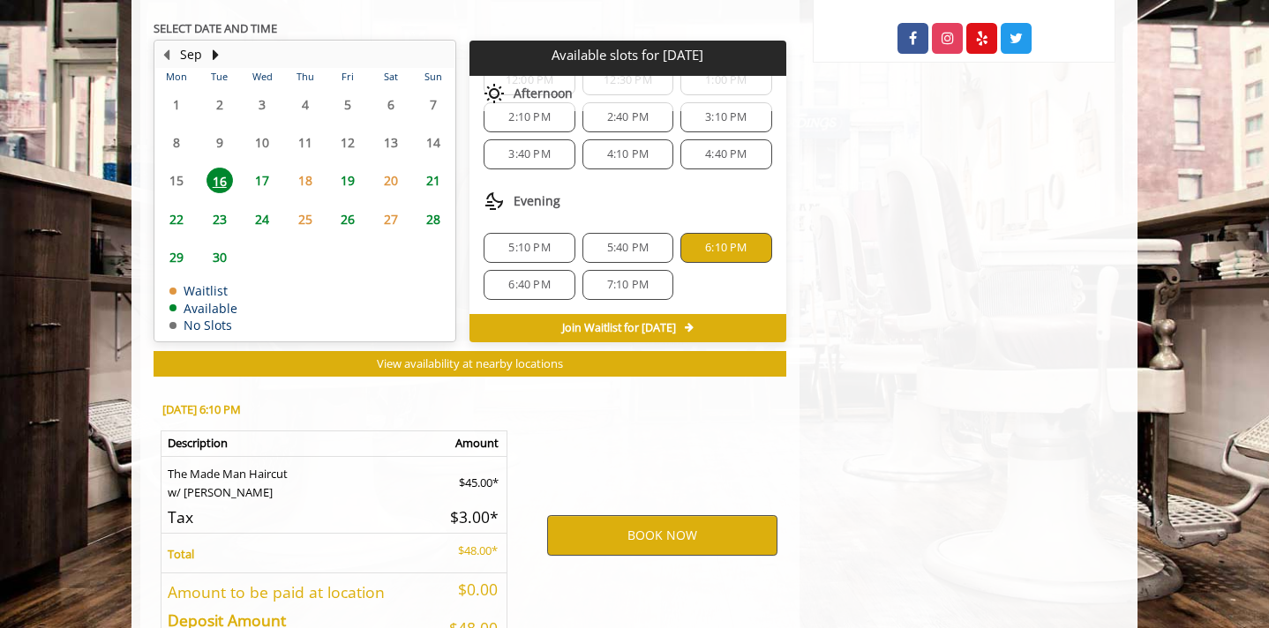
scroll to position [941, 0]
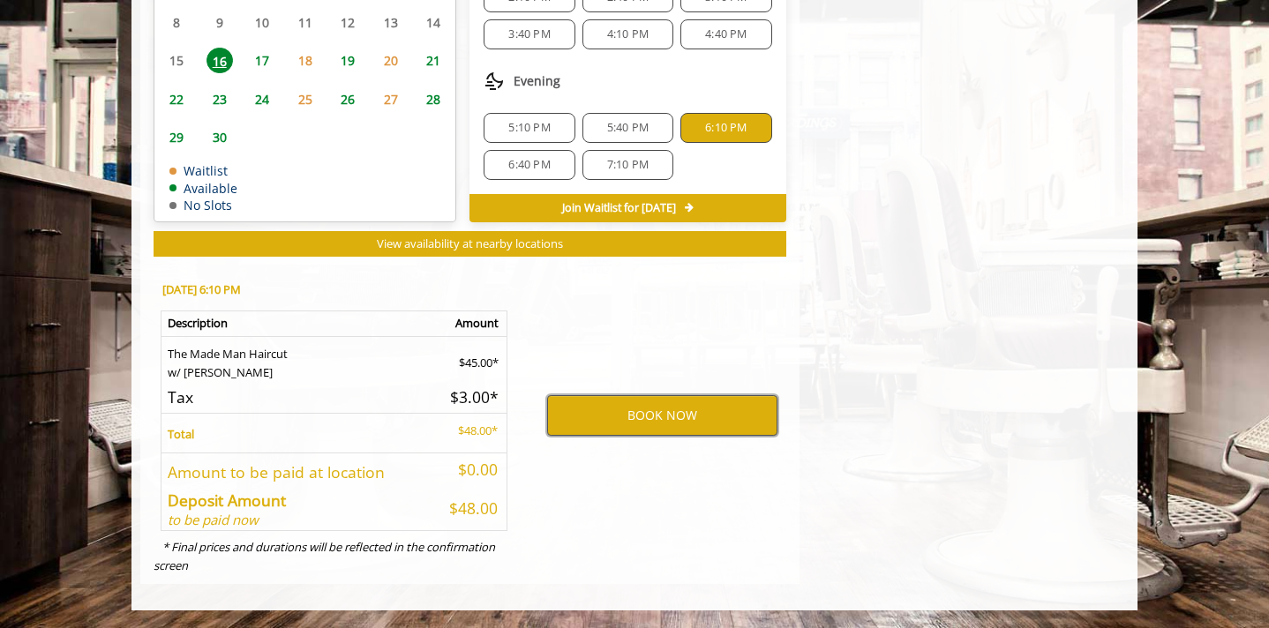
click at [637, 412] on button "BOOK NOW" at bounding box center [662, 415] width 230 height 41
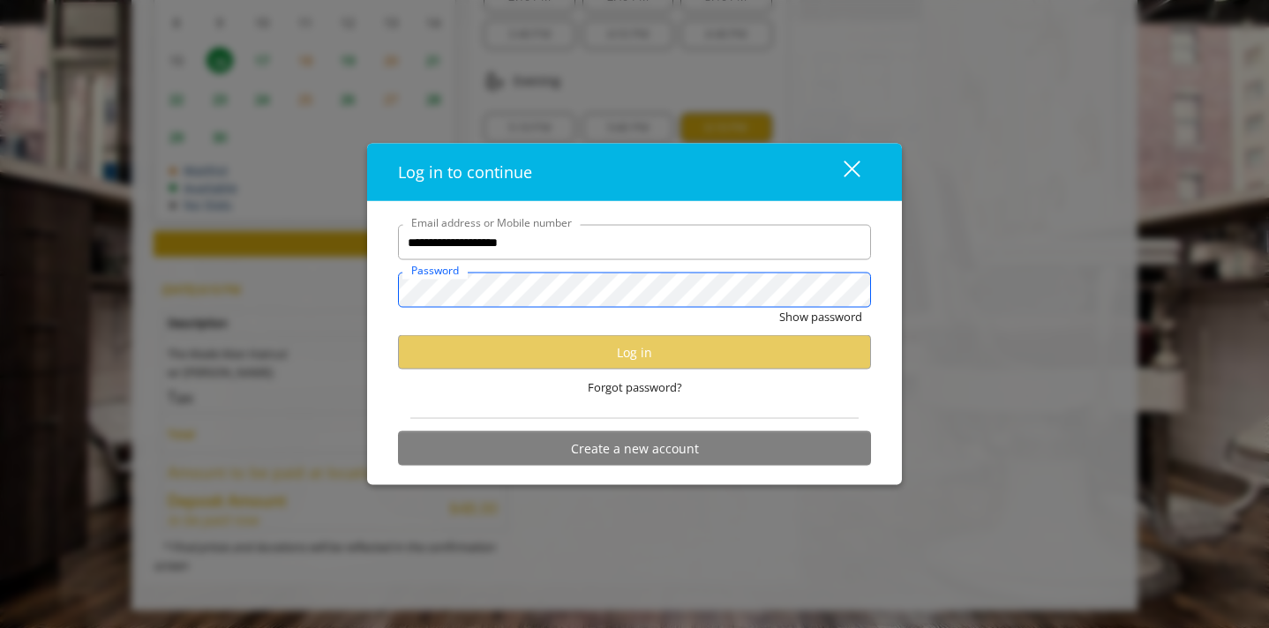
scroll to position [0, 0]
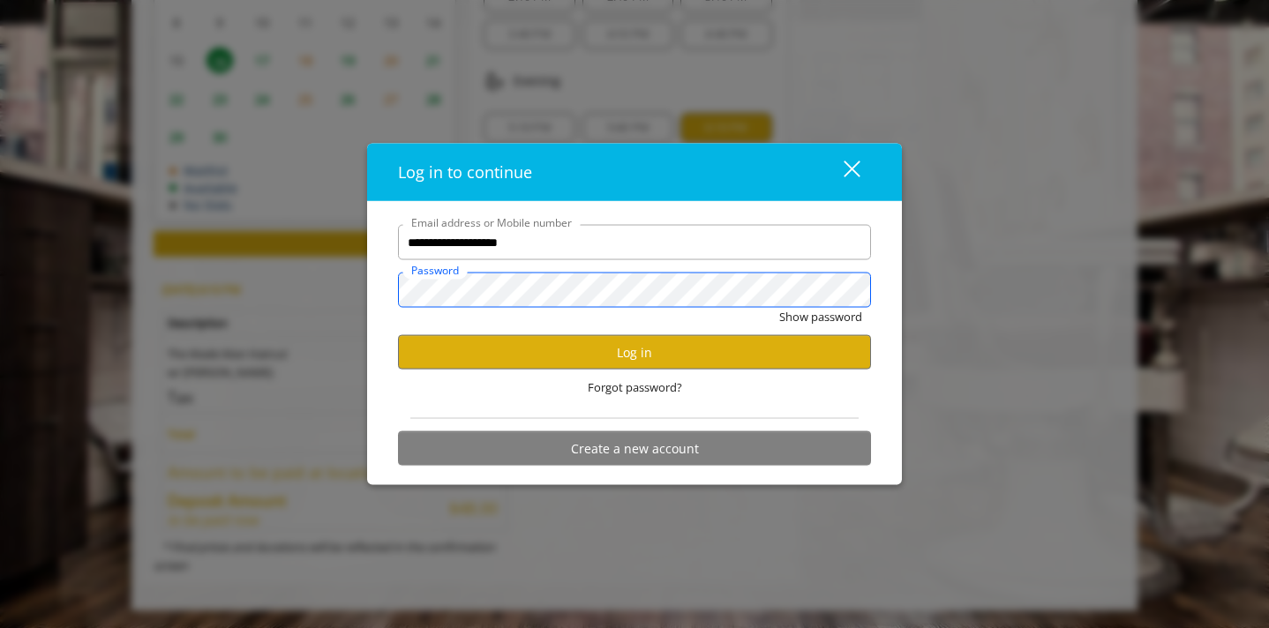
click at [779, 308] on button "Show password" at bounding box center [820, 317] width 83 height 19
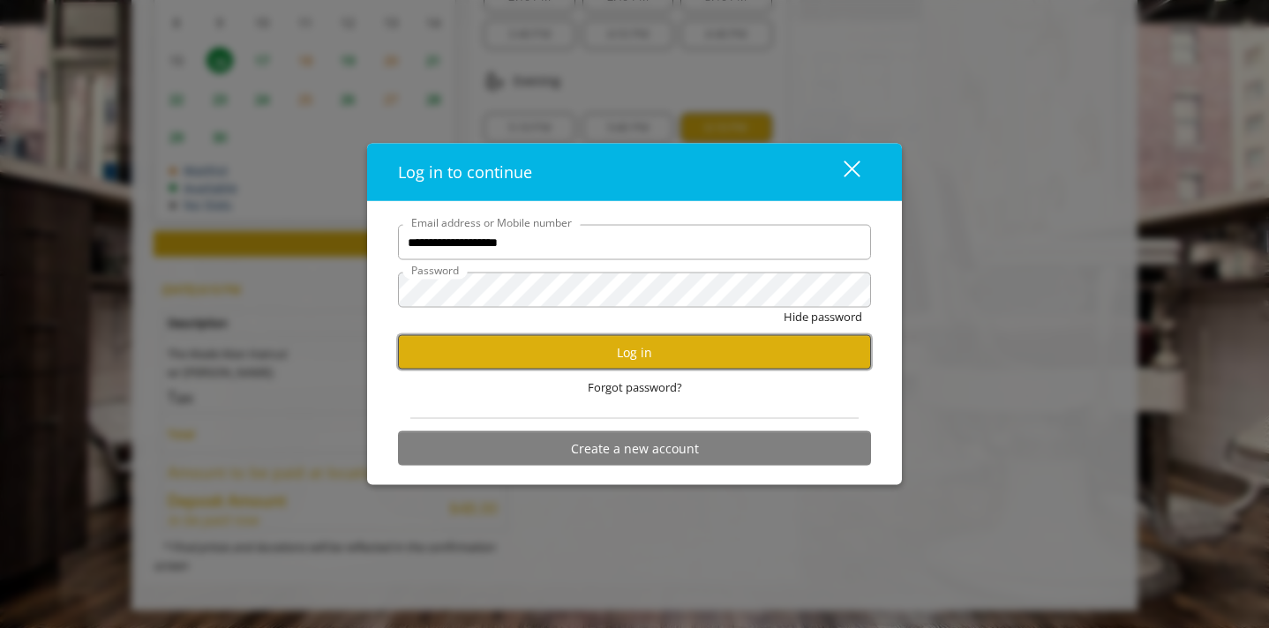
click at [606, 366] on button "Log in" at bounding box center [634, 352] width 473 height 34
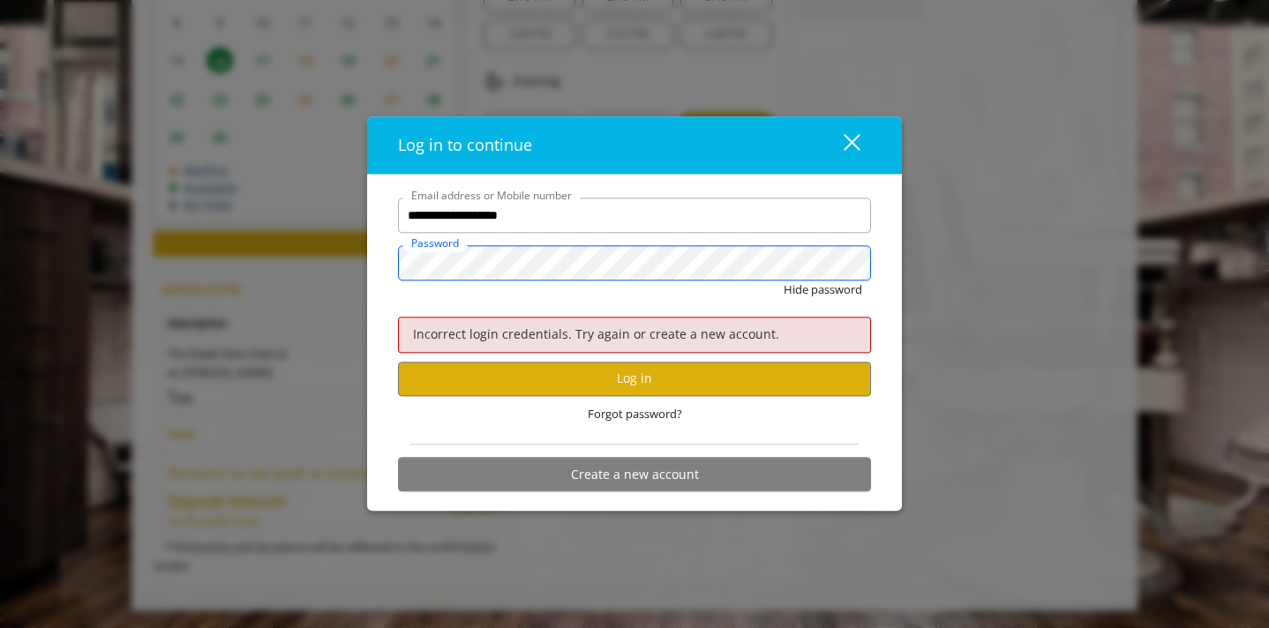
click at [784, 281] on button "Hide password" at bounding box center [823, 290] width 79 height 19
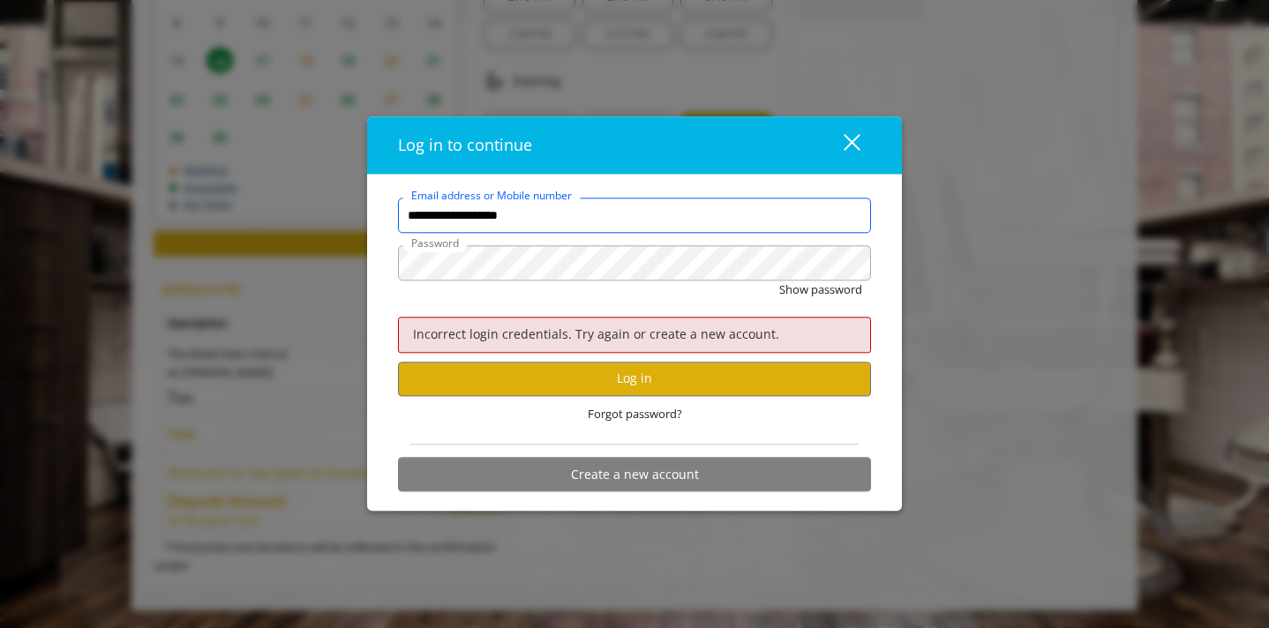
drag, startPoint x: 601, startPoint y: 216, endPoint x: 220, endPoint y: 216, distance: 381.2
click at [220, 216] on div "**********" at bounding box center [634, 314] width 1269 height 628
type input "**********"
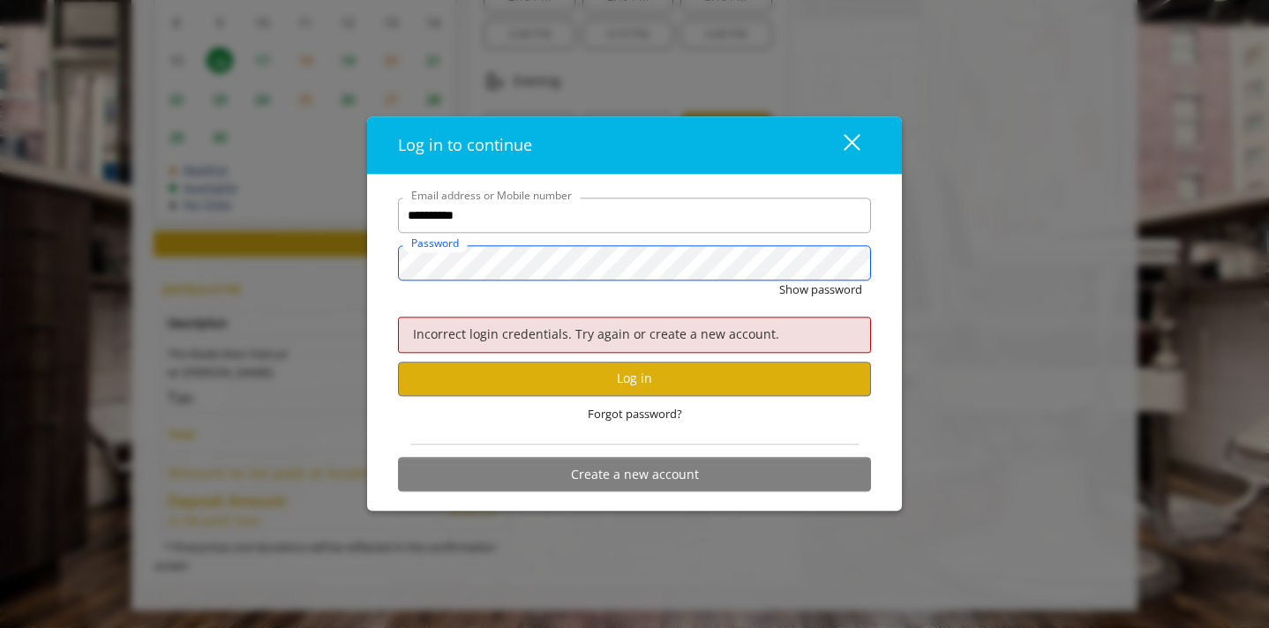
click at [779, 281] on button "Show password" at bounding box center [820, 290] width 83 height 19
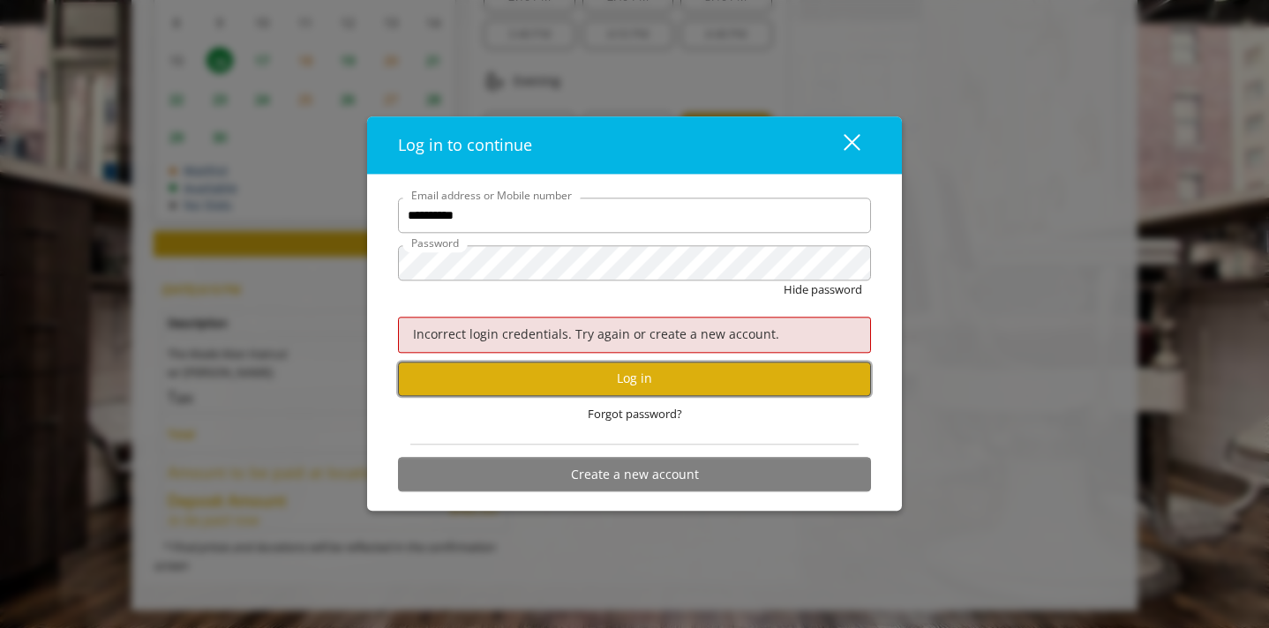
click at [588, 387] on button "Log in" at bounding box center [634, 379] width 473 height 34
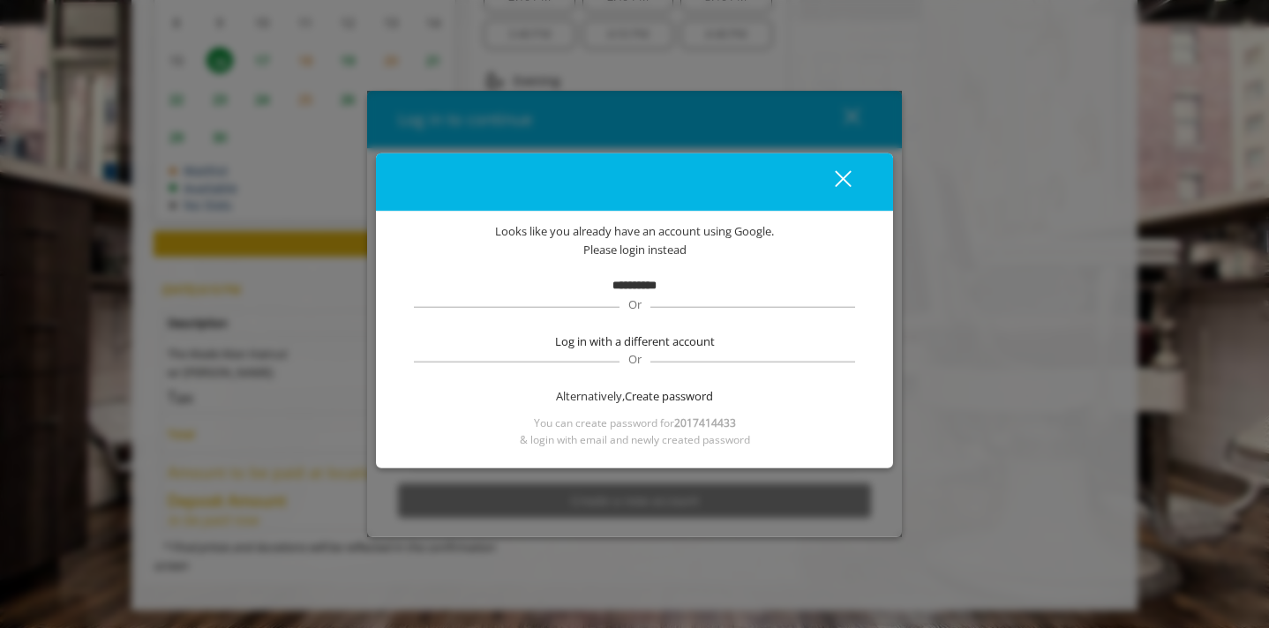
click at [645, 291] on b "**********" at bounding box center [634, 285] width 44 height 11
click at [661, 387] on span "Create password" at bounding box center [669, 396] width 88 height 19
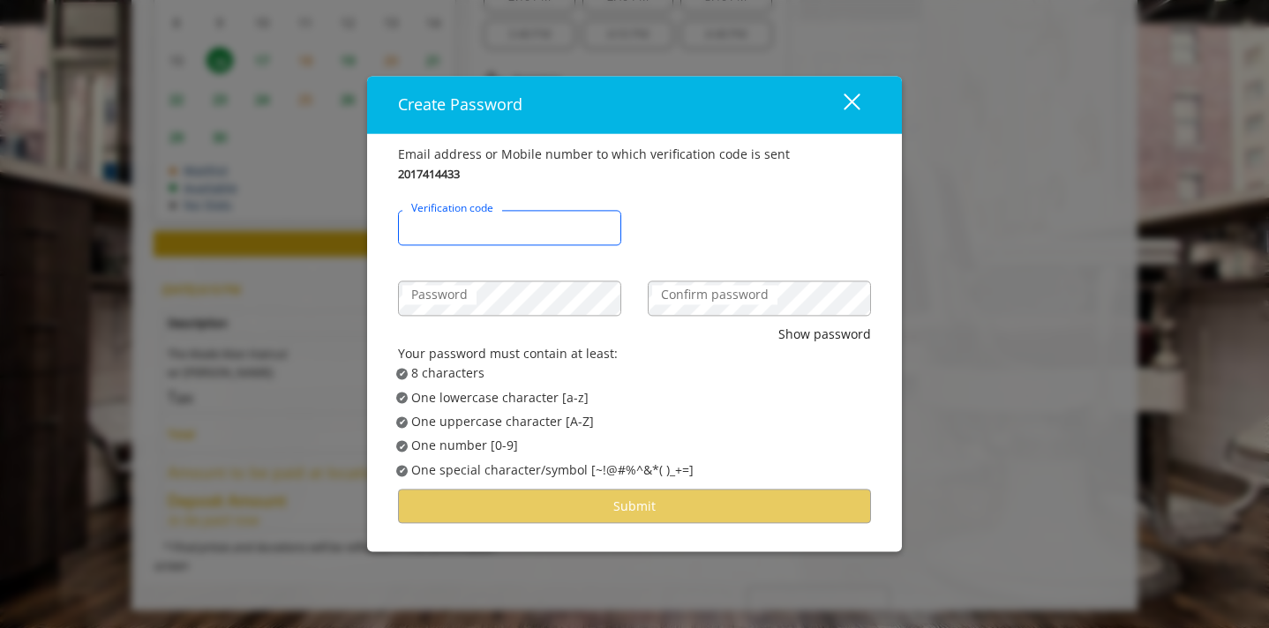
click at [544, 227] on input "Verification code" at bounding box center [509, 227] width 223 height 35
type input "******"
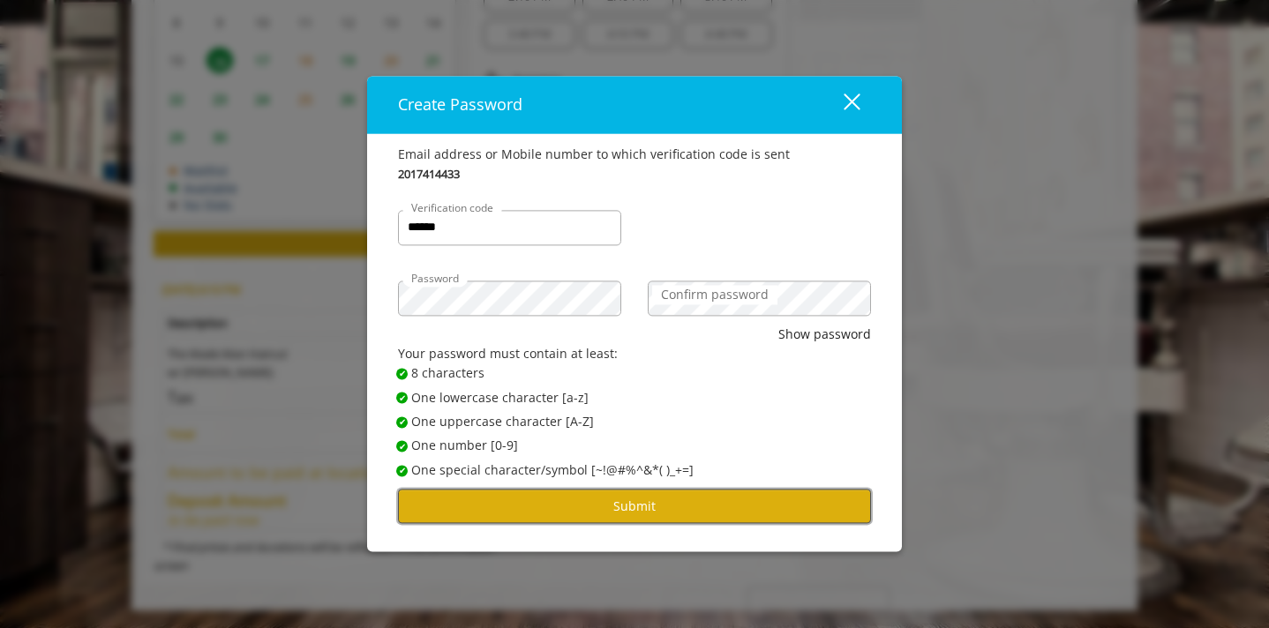
click at [560, 496] on button "Submit" at bounding box center [634, 507] width 473 height 34
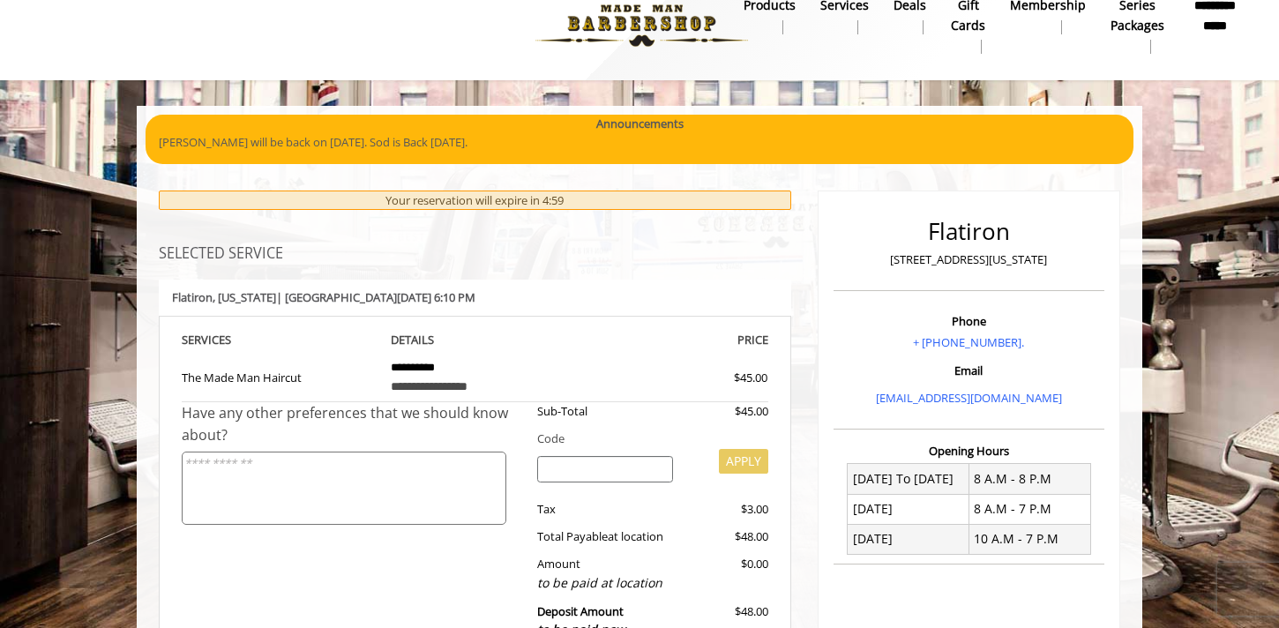
scroll to position [31, 0]
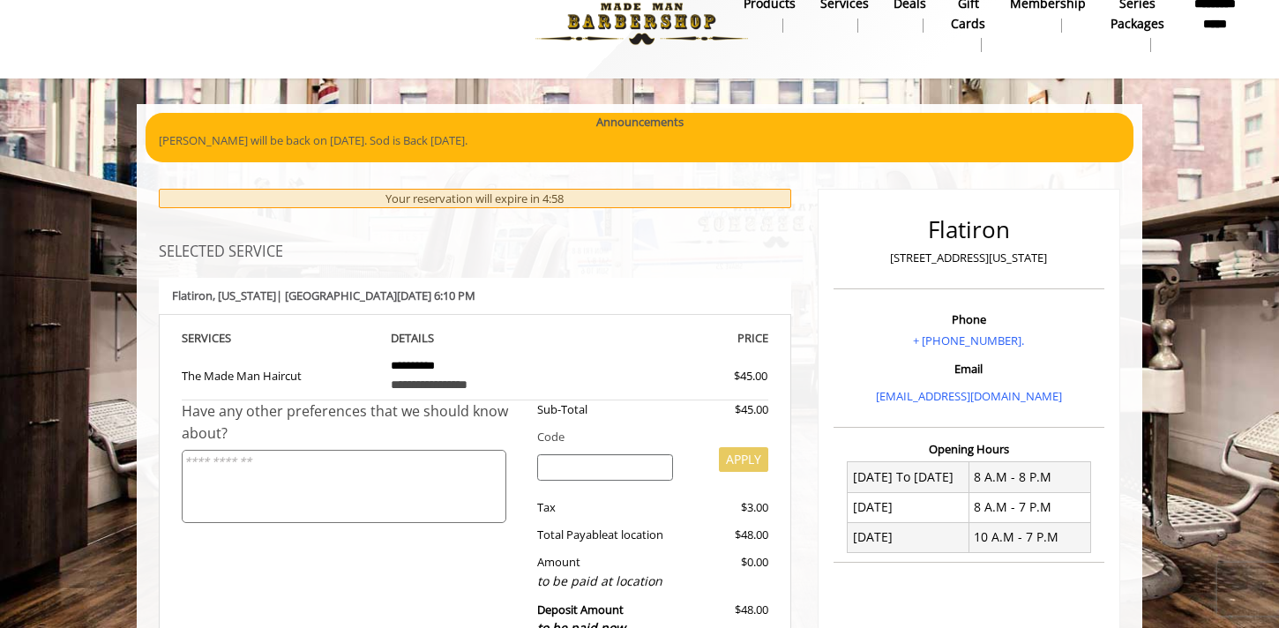
click at [342, 474] on textarea at bounding box center [344, 486] width 325 height 73
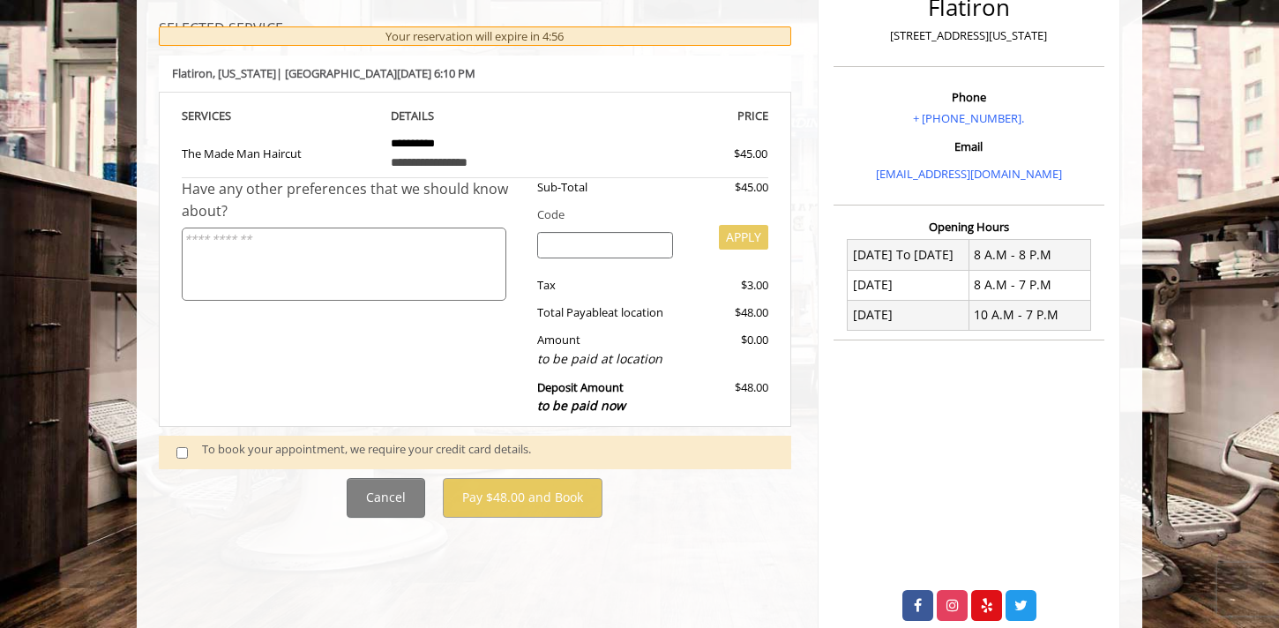
scroll to position [299, 0]
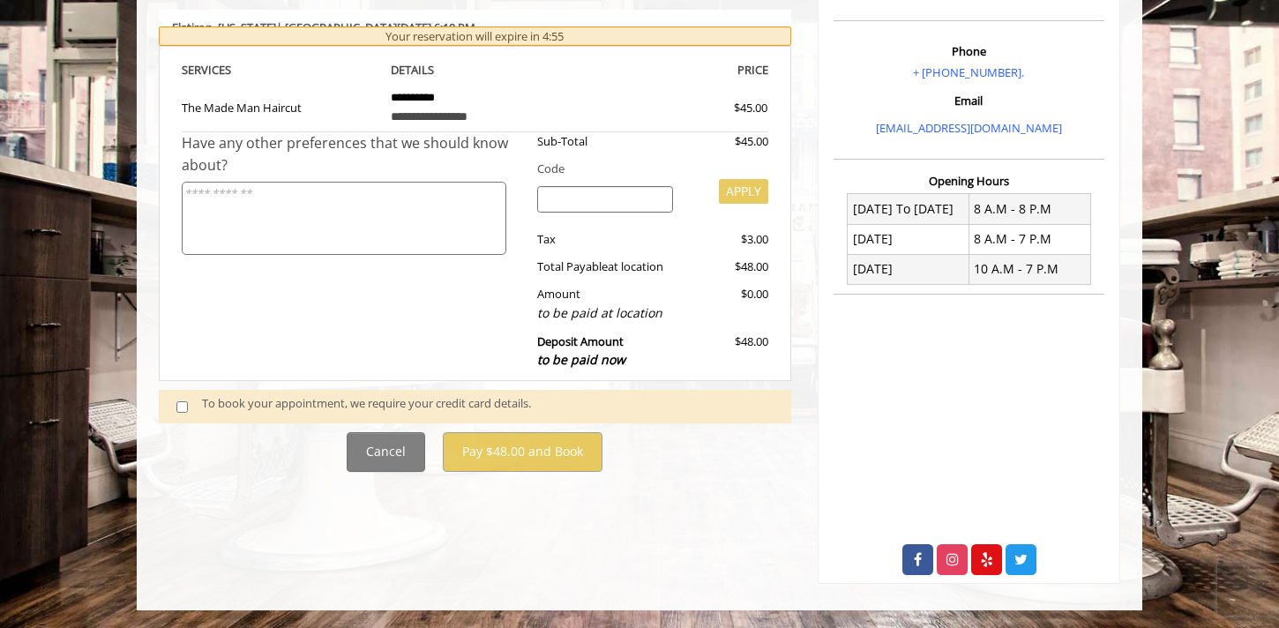
click at [324, 401] on div "To book your appointment, we require your credit card details." at bounding box center [488, 406] width 572 height 24
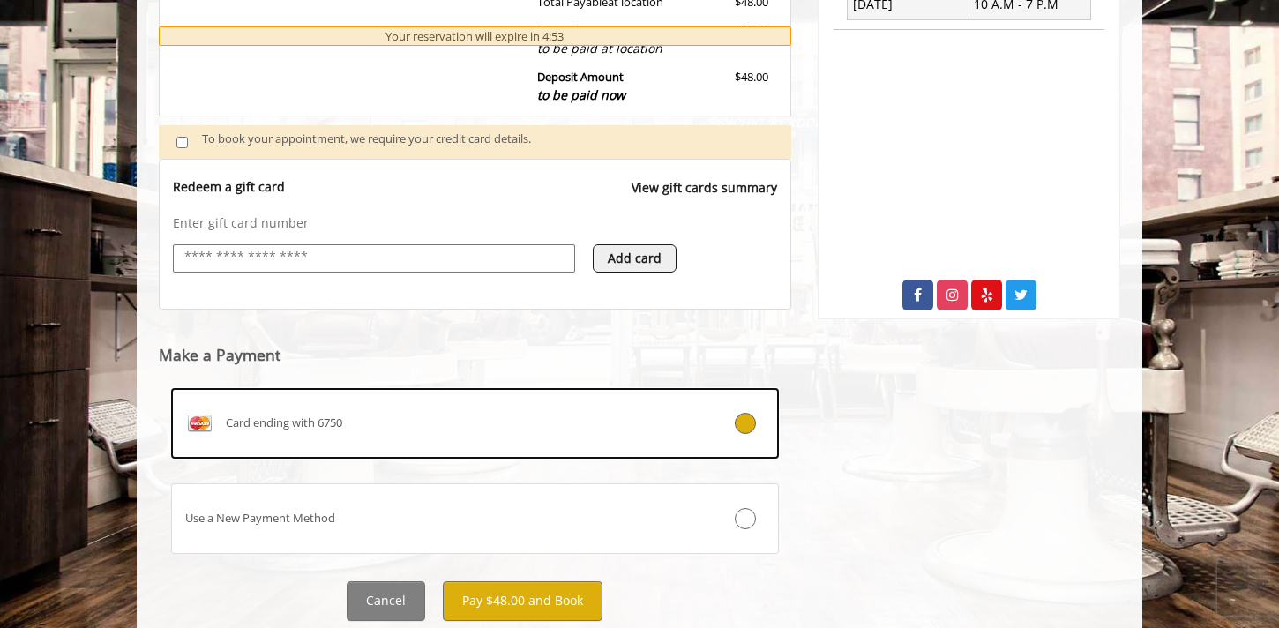
scroll to position [619, 0]
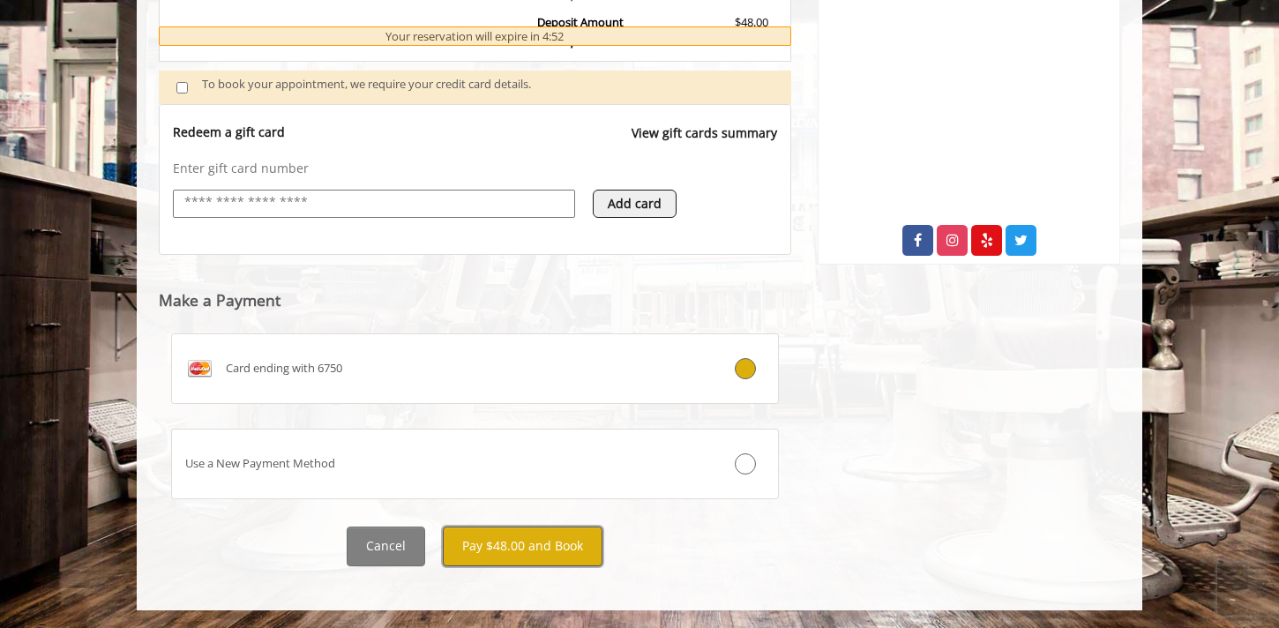
click at [559, 546] on button "Pay $48.00 and Book" at bounding box center [523, 547] width 160 height 40
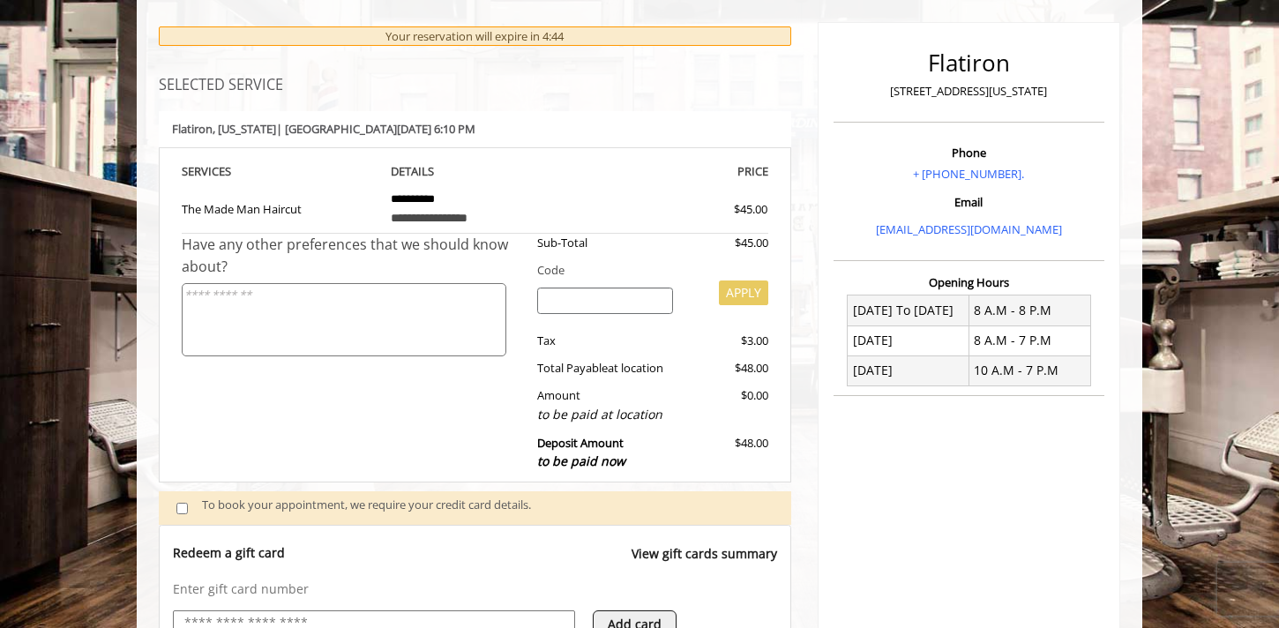
scroll to position [401, 0]
